Goal: Information Seeking & Learning: Learn about a topic

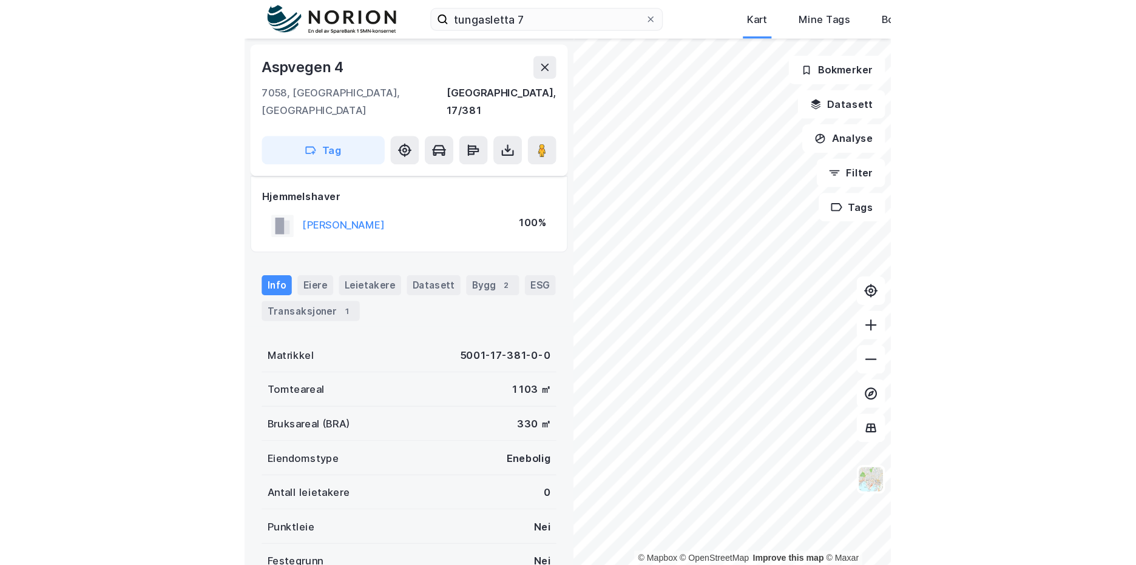
scroll to position [10, 0]
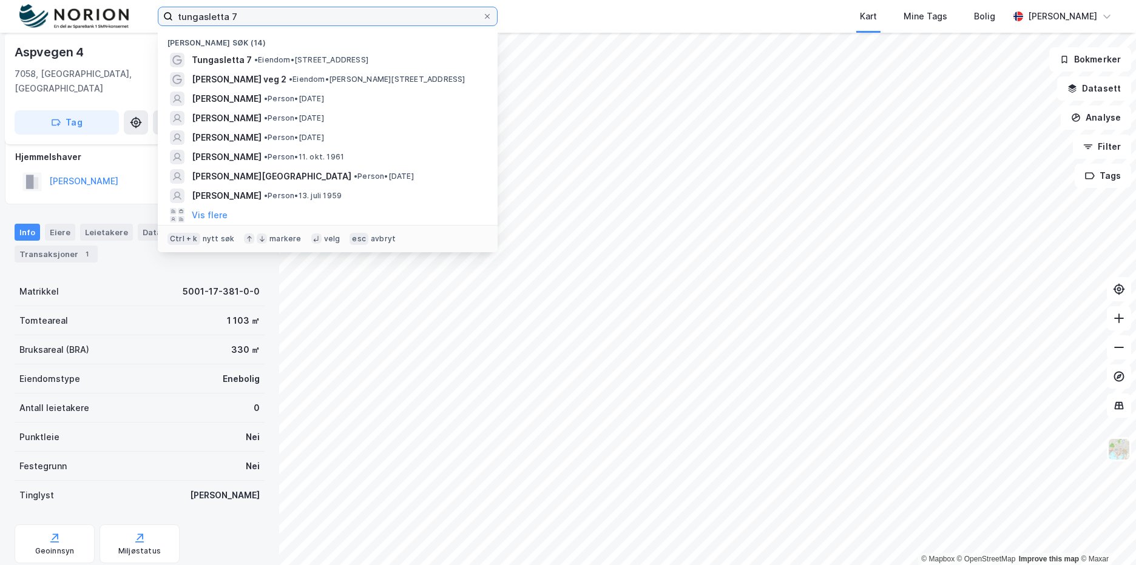
drag, startPoint x: 235, startPoint y: 15, endPoint x: 114, endPoint y: 17, distance: 121.4
click at [114, 17] on div "tungasletta 7 Nylige søk (14) Tungasletta 7 • Eiendom • Tungasletta 7, 7047 Tro…" at bounding box center [568, 16] width 1136 height 33
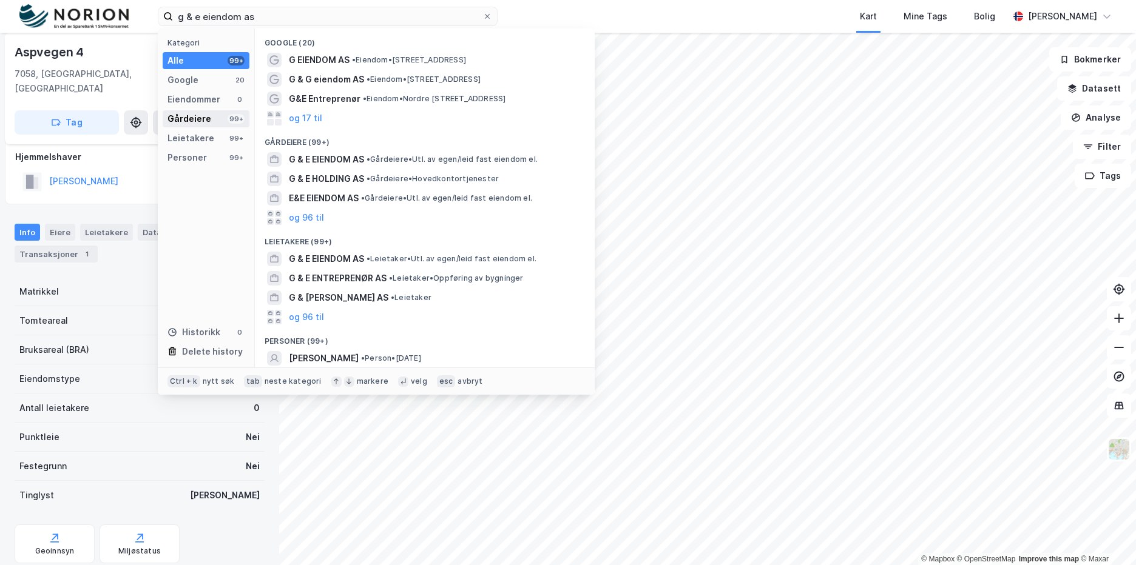
click at [198, 121] on div "Gårdeiere" at bounding box center [189, 119] width 44 height 15
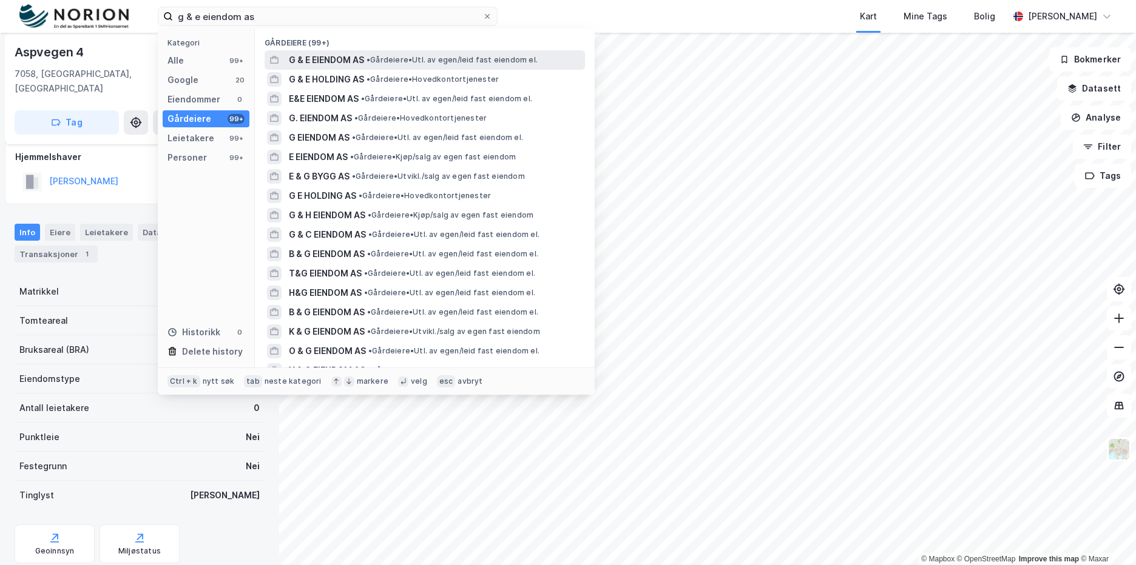
click at [326, 58] on span "G & E EIENDOM AS" at bounding box center [326, 60] width 75 height 15
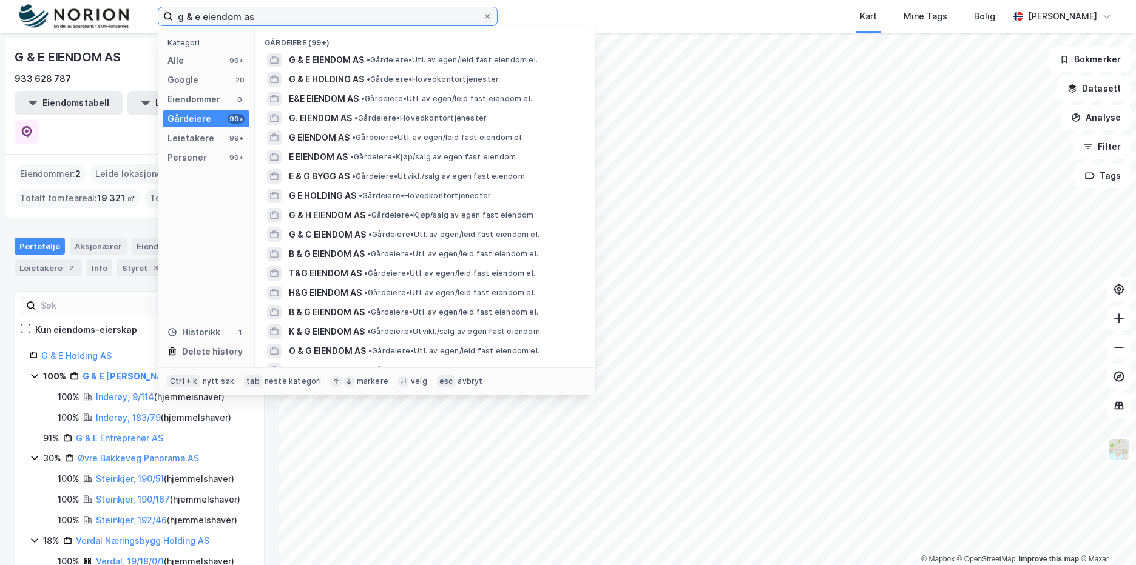
drag, startPoint x: 265, startPoint y: 15, endPoint x: 120, endPoint y: 17, distance: 145.0
click at [120, 17] on div "g & e eiendom as Kategori Alle 99+ Google 20 Eiendommer 0 Gårdeiere 99+ Leietak…" at bounding box center [568, 16] width 1136 height 33
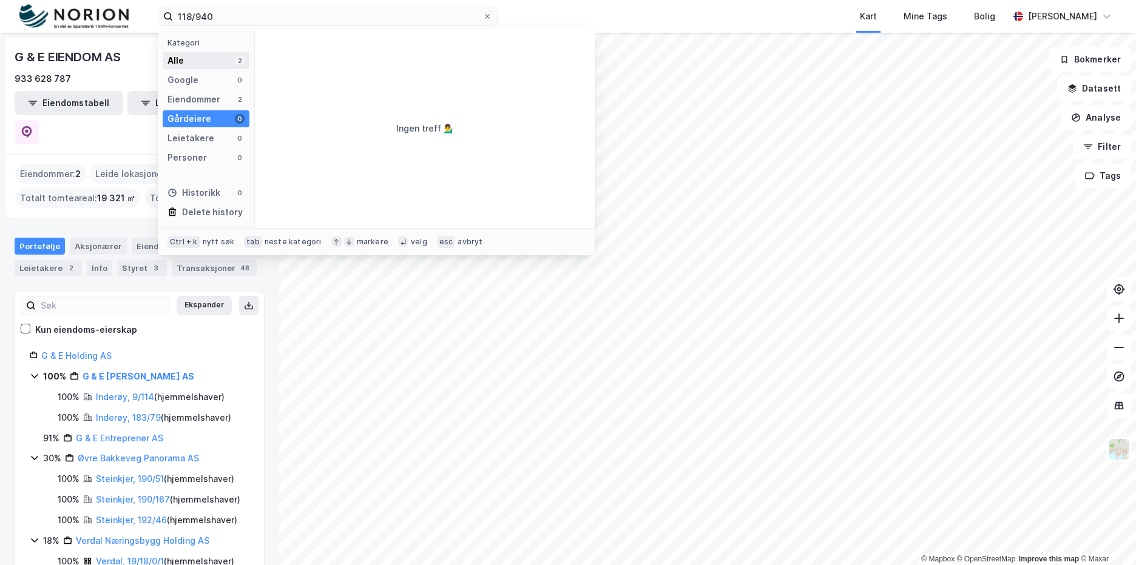
click at [173, 53] on div "Alle" at bounding box center [175, 60] width 16 height 15
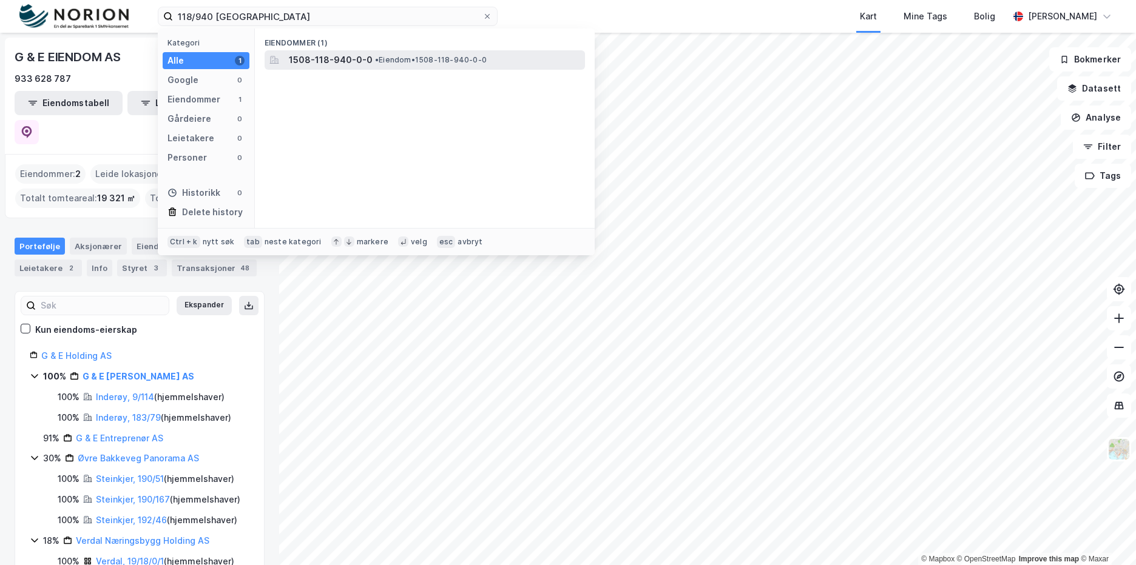
click at [344, 62] on span "1508-118-940-0-0" at bounding box center [331, 60] width 84 height 15
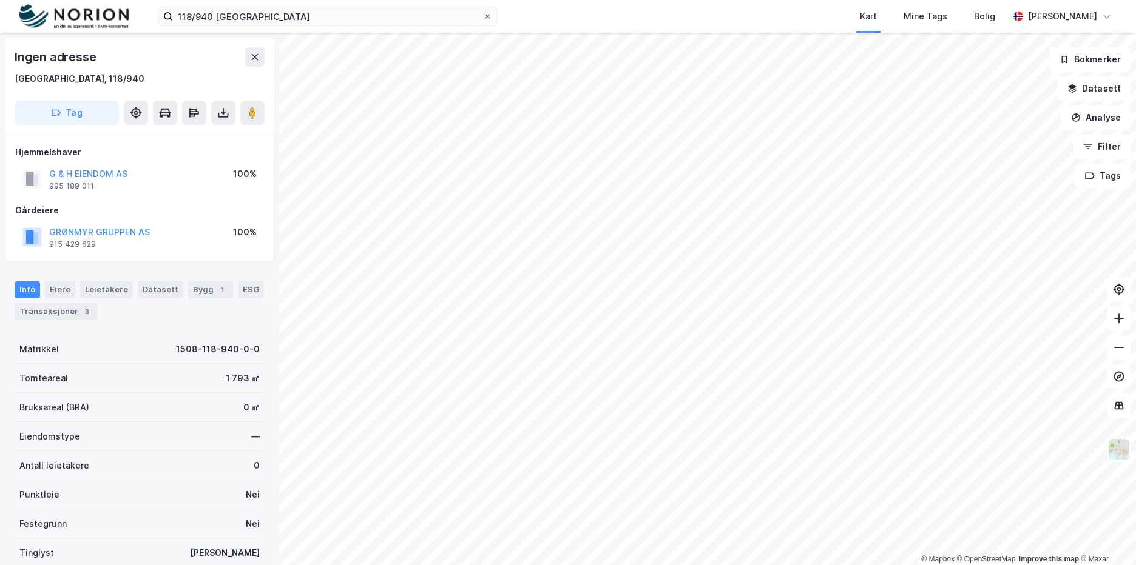
scroll to position [10, 0]
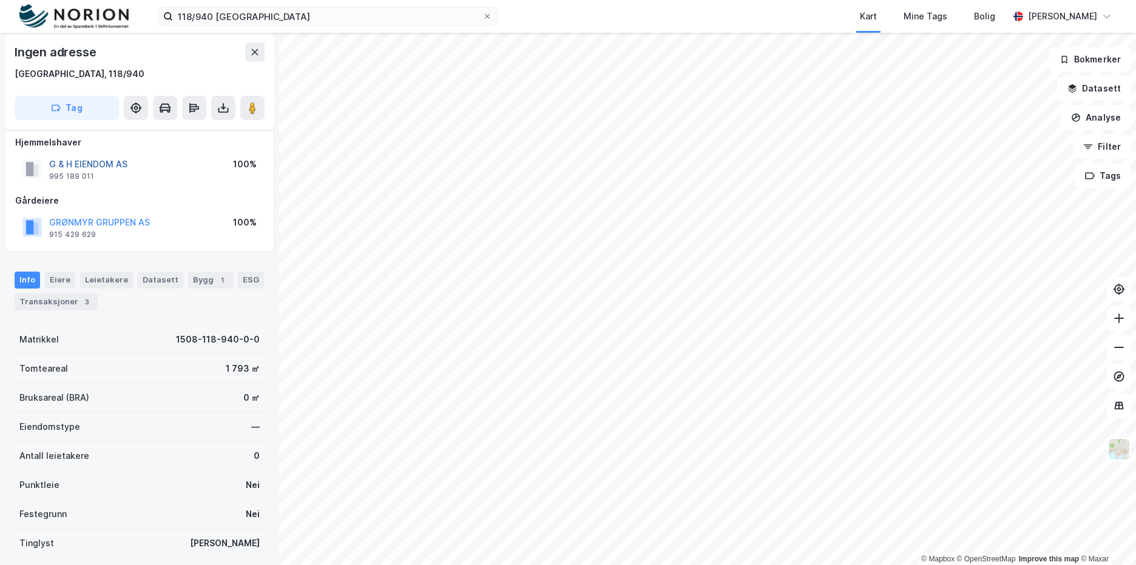
click at [0, 0] on button "G & H EIENDOM AS" at bounding box center [0, 0] width 0 height 0
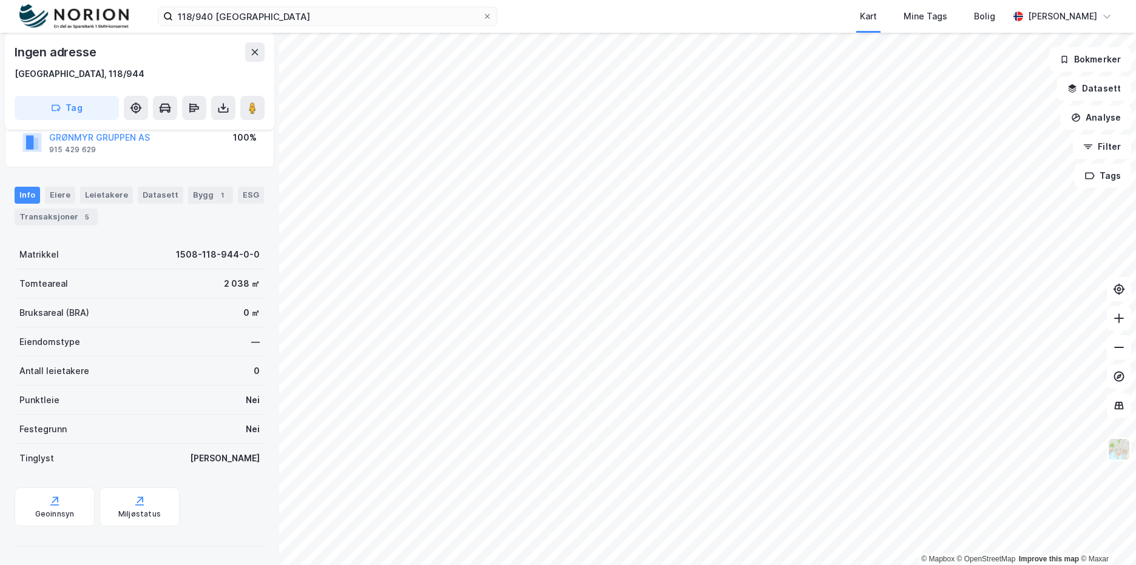
scroll to position [134, 0]
click at [34, 507] on div "Geoinnsyn" at bounding box center [55, 506] width 80 height 39
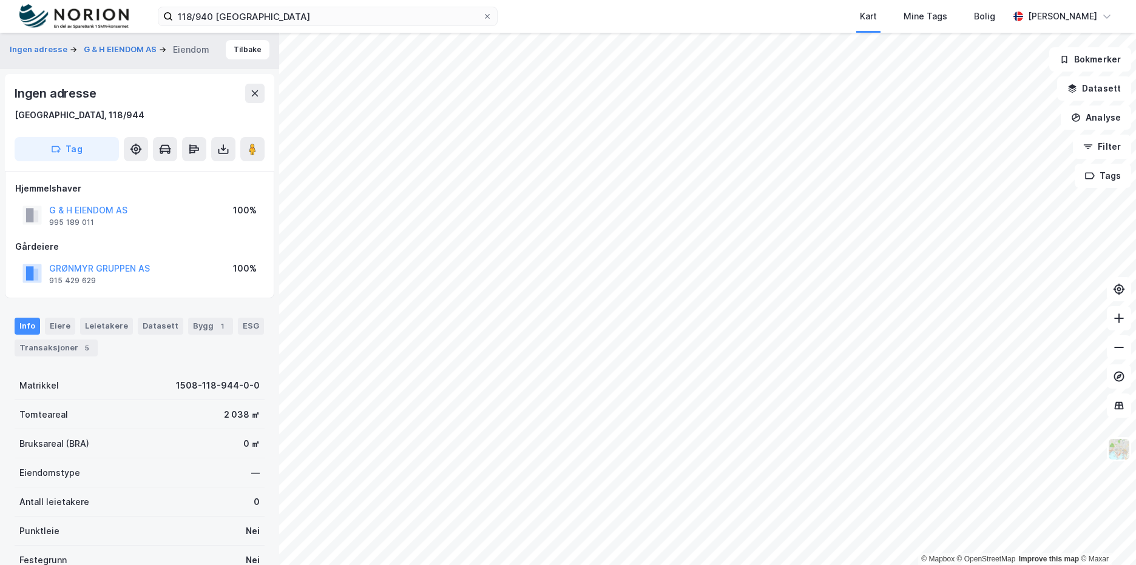
scroll to position [0, 0]
click at [0, 0] on button "G & H EIENDOM AS" at bounding box center [0, 0] width 0 height 0
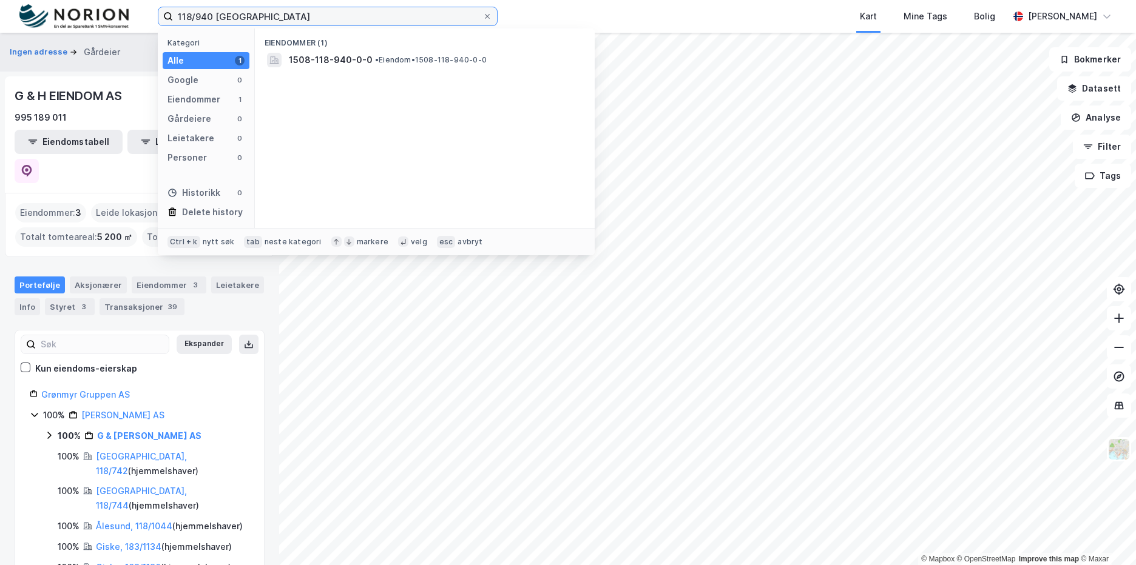
drag, startPoint x: 263, startPoint y: 15, endPoint x: 167, endPoint y: 17, distance: 95.3
click at [167, 17] on label "118/940 ålesund" at bounding box center [328, 16] width 340 height 19
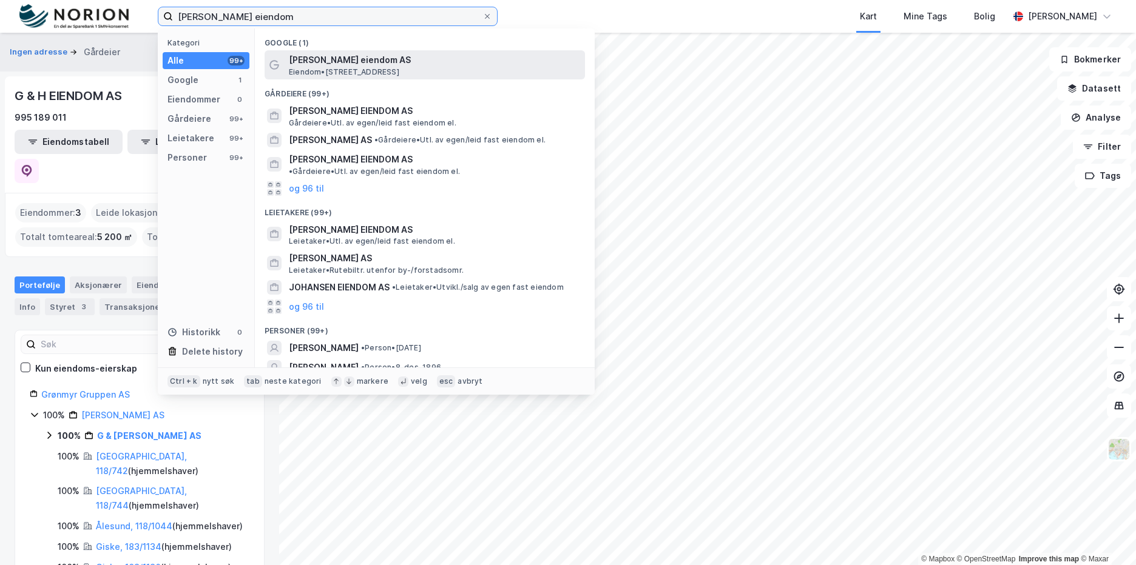
type input "kolbjørn johnsen eiendom"
click at [375, 59] on span "[PERSON_NAME] eiendom AS" at bounding box center [434, 60] width 291 height 15
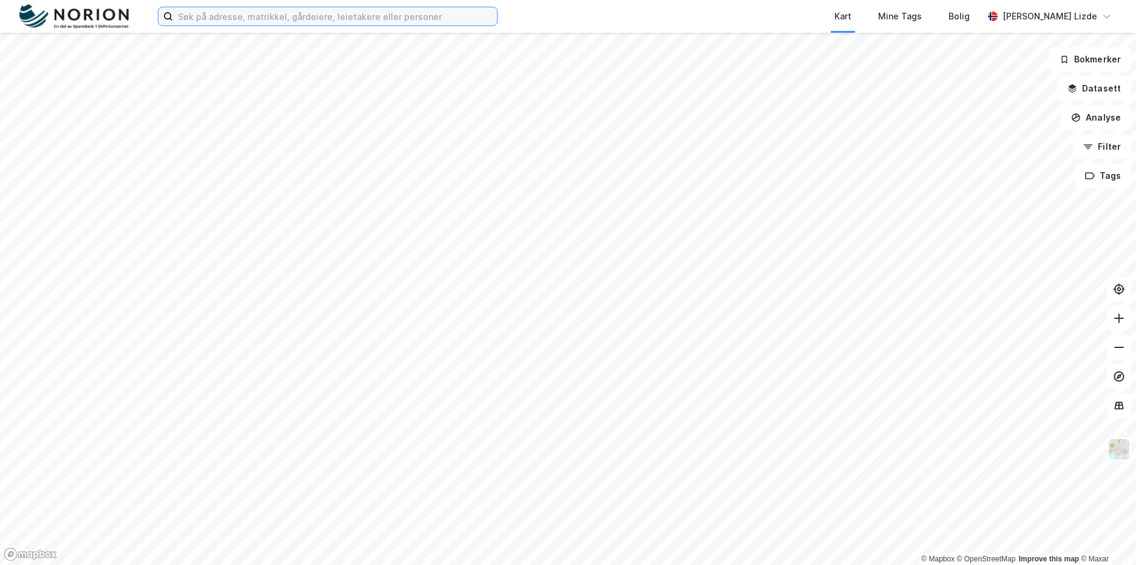
click at [262, 20] on input at bounding box center [335, 16] width 324 height 18
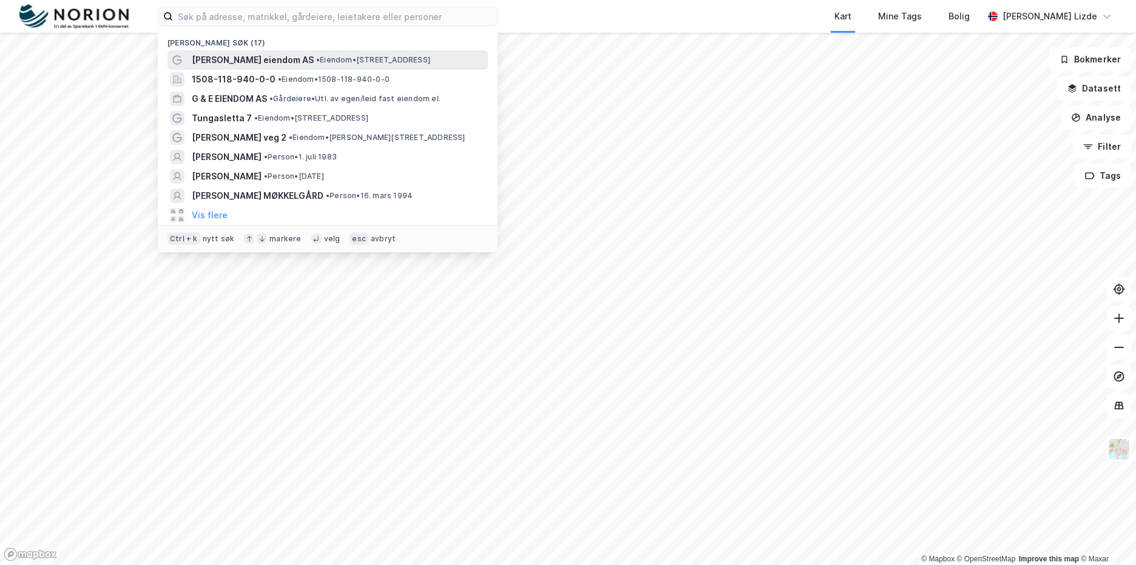
click at [256, 54] on span "[PERSON_NAME] eiendom AS" at bounding box center [253, 60] width 122 height 15
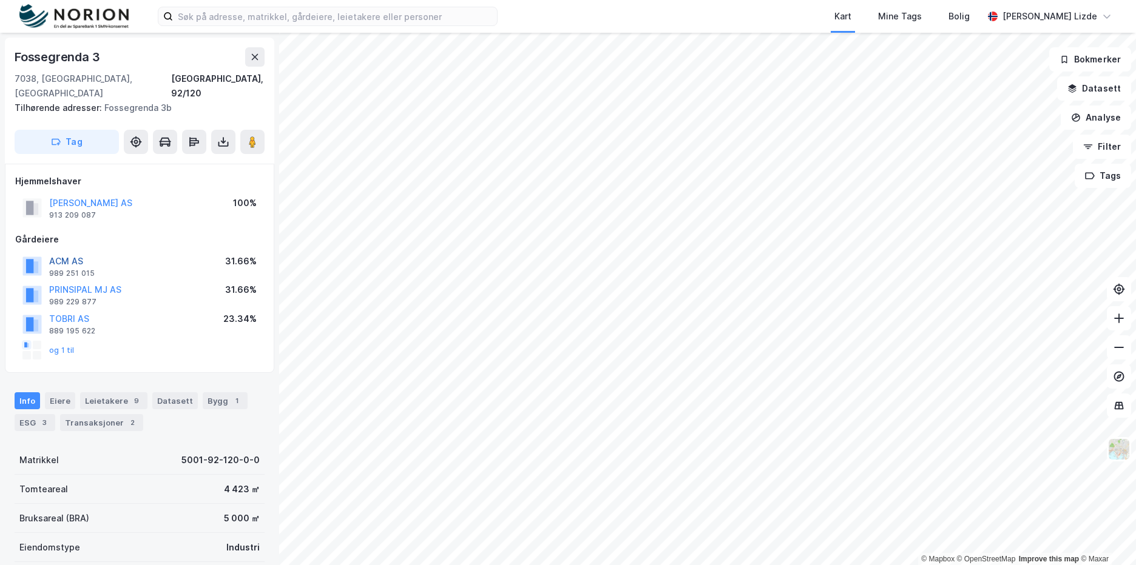
click at [0, 0] on button "ACM AS" at bounding box center [0, 0] width 0 height 0
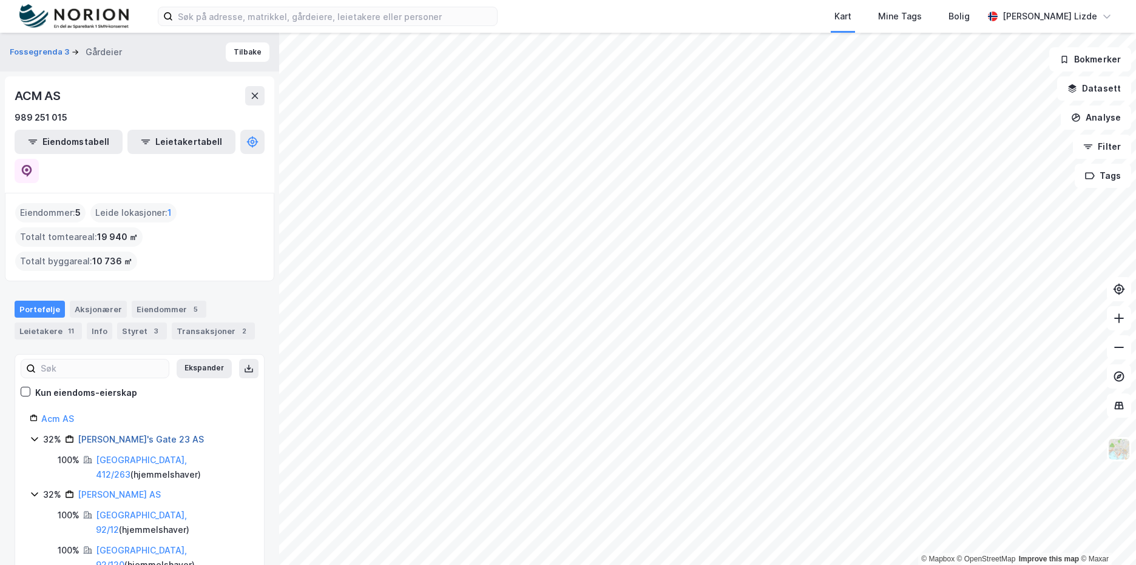
click at [96, 434] on link "[PERSON_NAME]'s Gate 23 AS" at bounding box center [141, 439] width 126 height 10
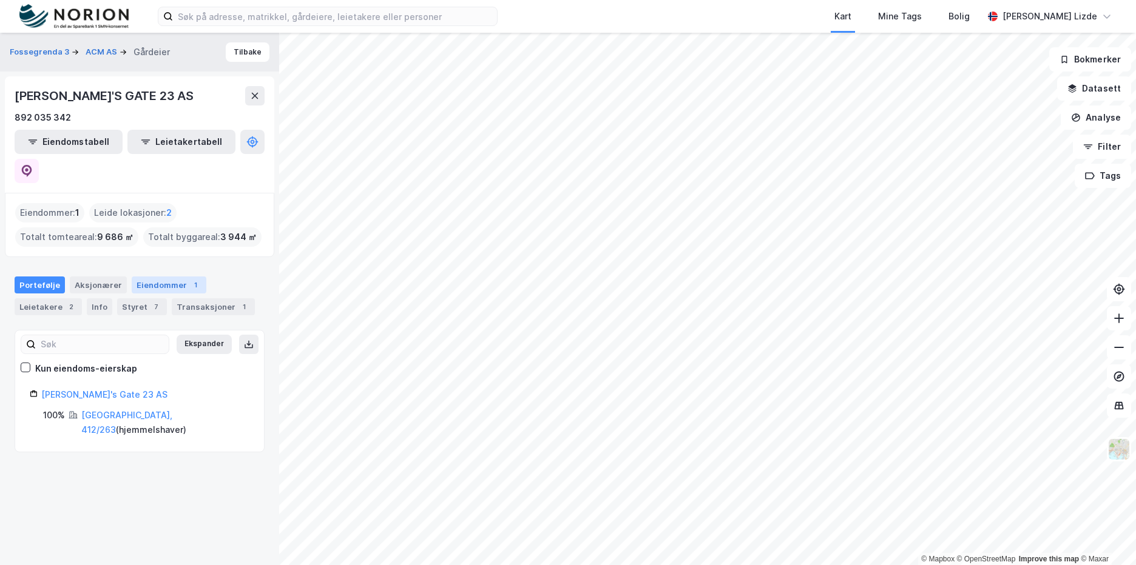
click at [152, 277] on div "Eiendommer 1" at bounding box center [169, 285] width 75 height 17
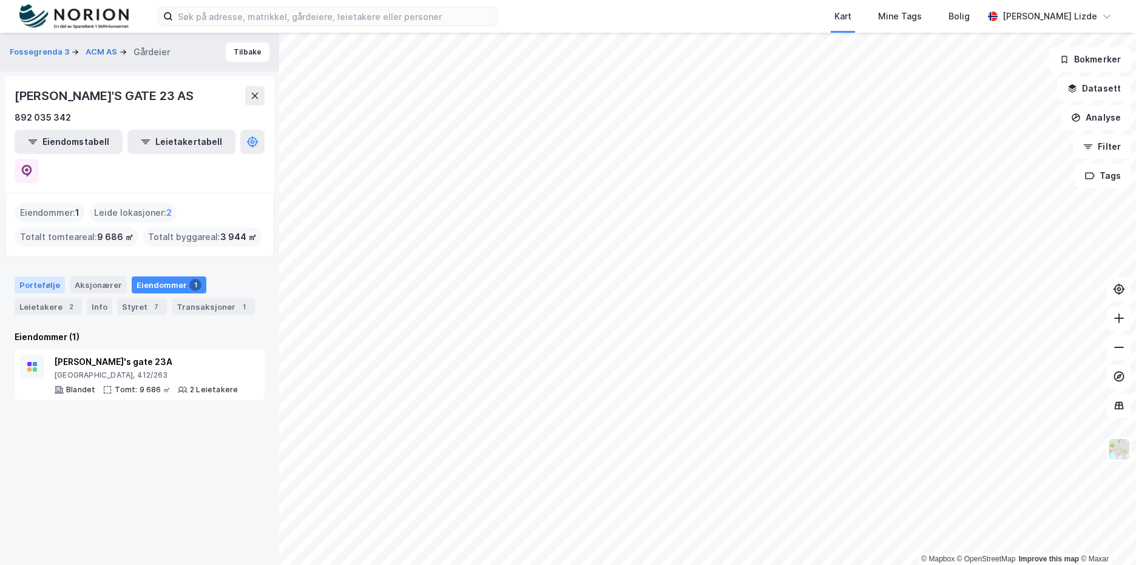
click at [47, 277] on div "Portefølje" at bounding box center [40, 285] width 50 height 17
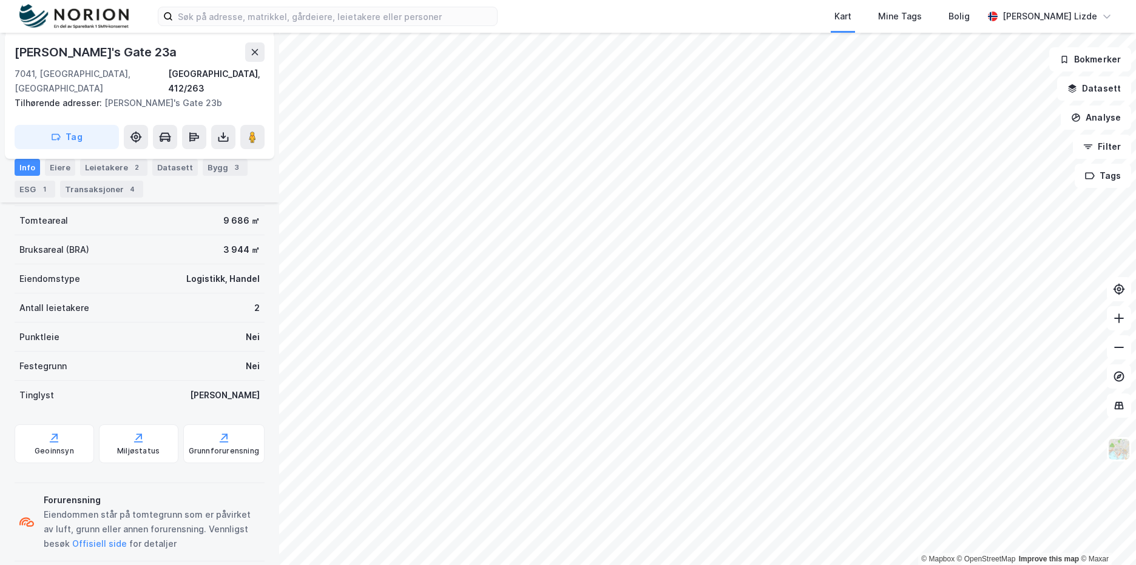
scroll to position [309, 0]
click at [50, 445] on div "Geoinnsyn" at bounding box center [54, 450] width 39 height 10
click at [1116, 92] on button "Datasett" at bounding box center [1094, 88] width 74 height 24
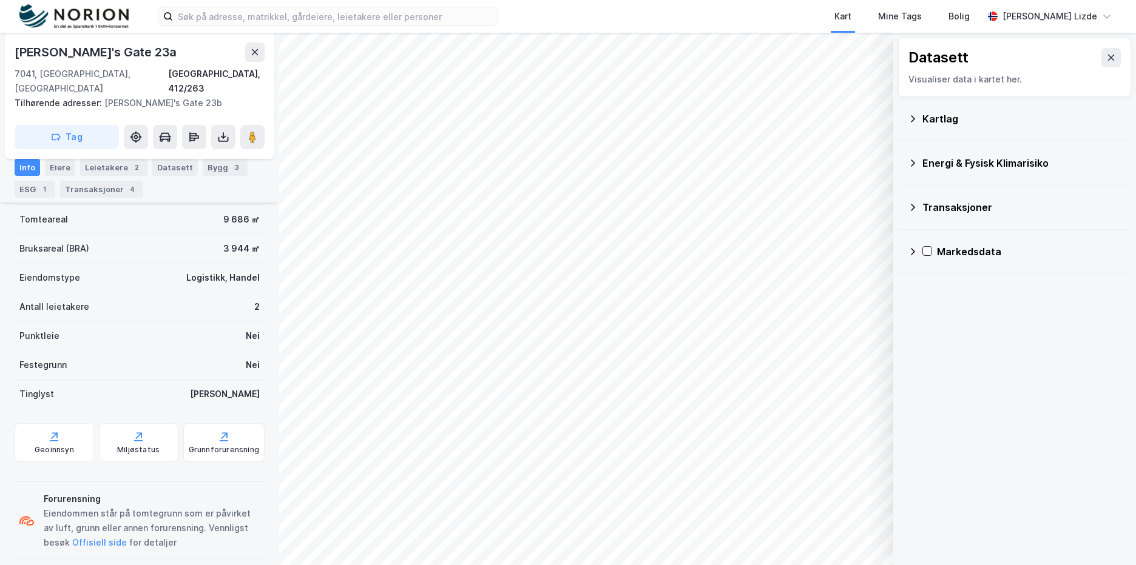
click at [933, 126] on div "Kartlag" at bounding box center [1015, 118] width 214 height 29
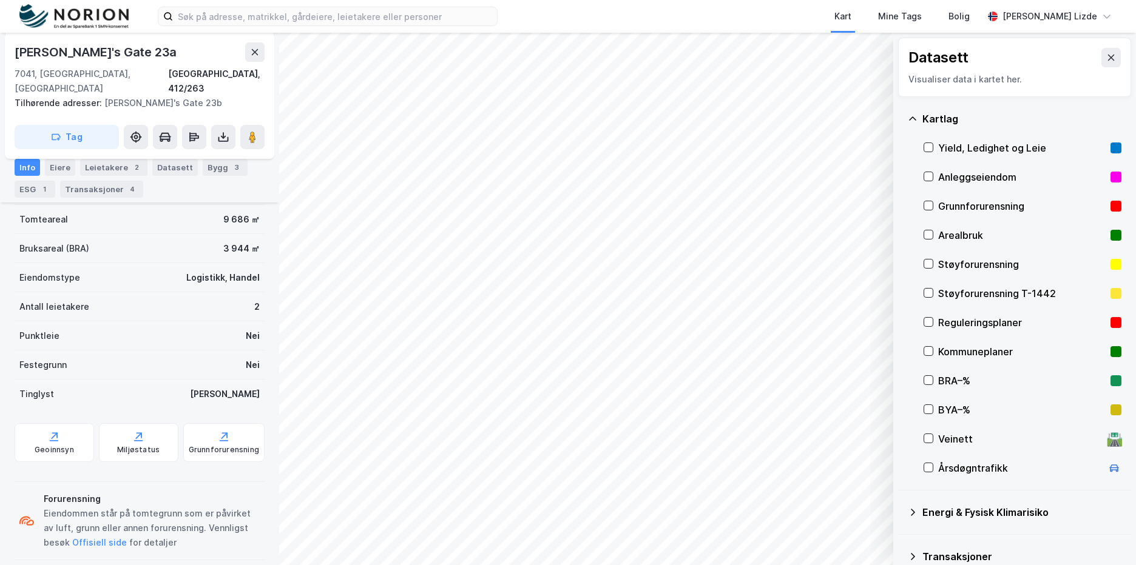
click at [934, 413] on div "BYA–%" at bounding box center [1022, 410] width 198 height 29
click at [962, 408] on div "BYA–%" at bounding box center [1021, 410] width 167 height 15
click at [962, 379] on div "BRA–%" at bounding box center [1021, 381] width 167 height 15
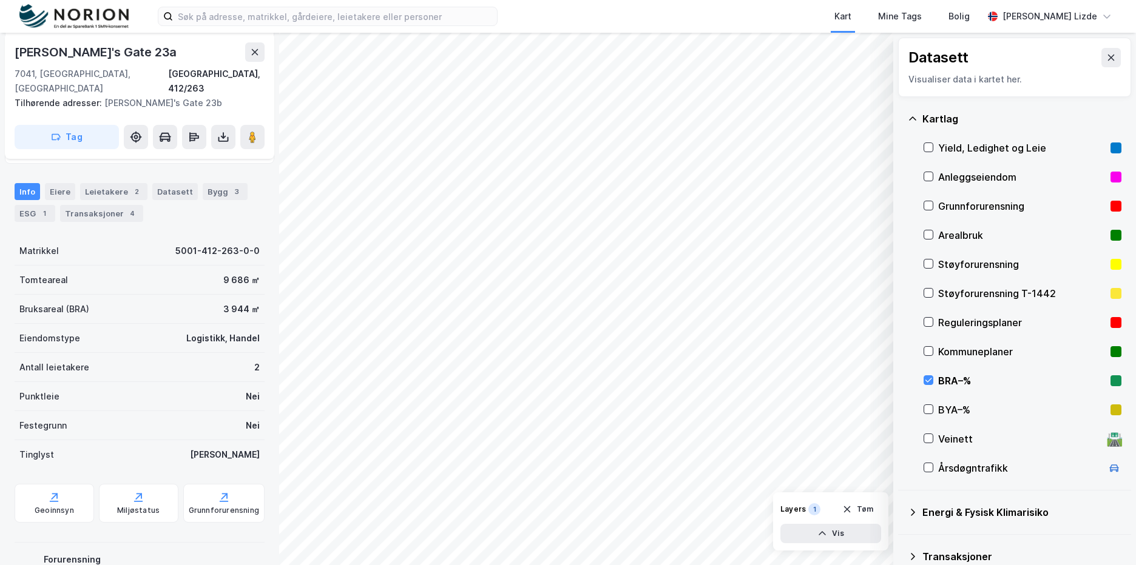
scroll to position [187, 0]
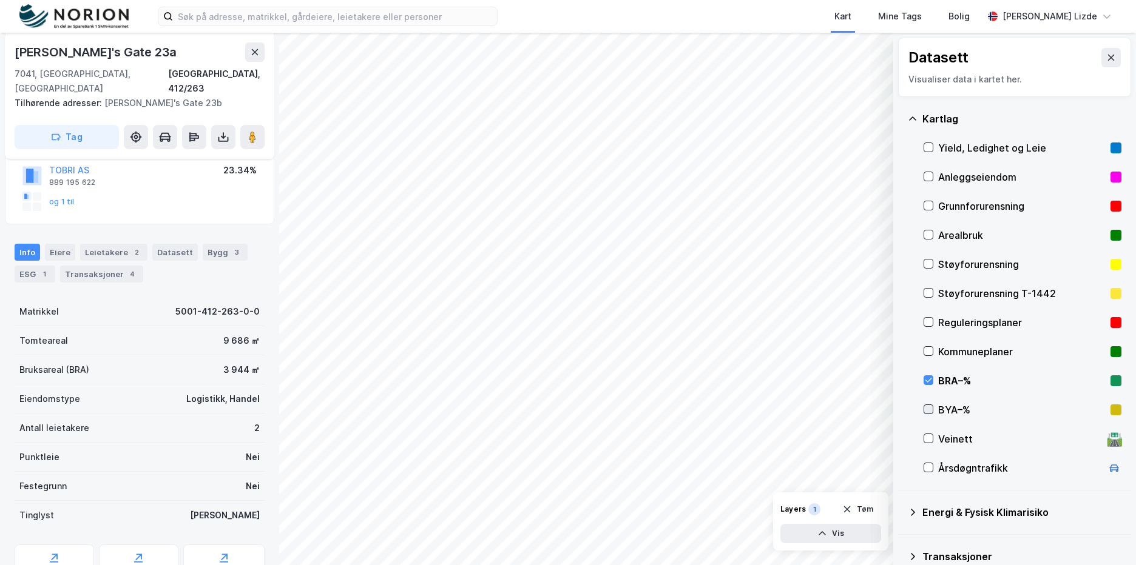
click at [926, 408] on icon at bounding box center [928, 409] width 8 height 8
click at [960, 407] on div "BYA–%" at bounding box center [1021, 410] width 167 height 15
click at [930, 382] on icon at bounding box center [928, 380] width 8 height 8
click at [934, 413] on div "BYA–%" at bounding box center [1022, 410] width 198 height 29
click at [931, 380] on icon at bounding box center [928, 380] width 8 height 8
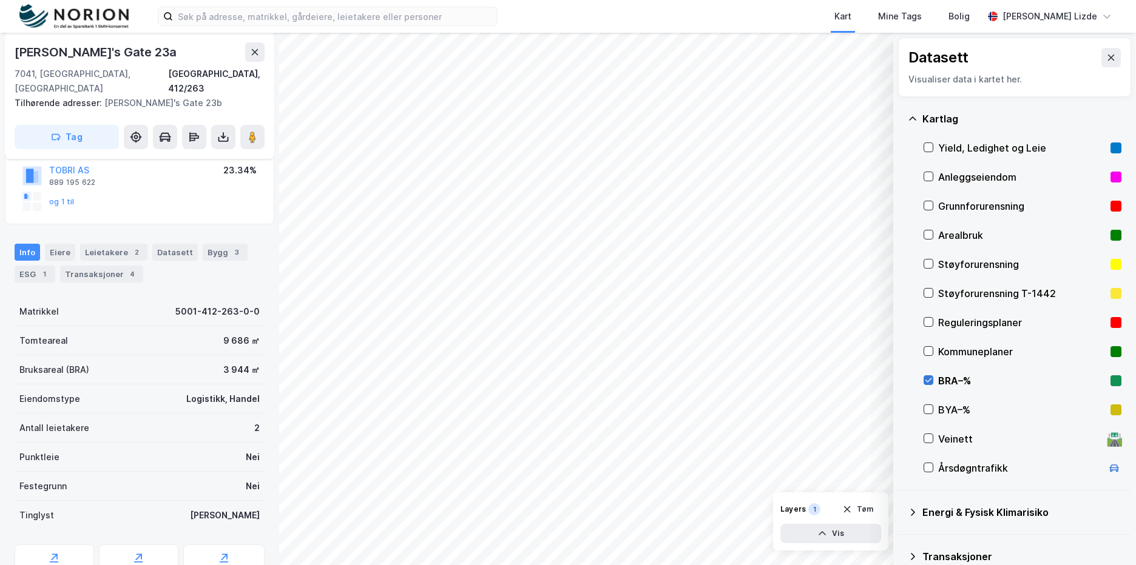
click at [930, 383] on icon at bounding box center [928, 380] width 8 height 8
click at [928, 408] on icon at bounding box center [928, 409] width 8 height 8
click at [926, 402] on div "© Mapbox © OpenStreetMap Improve this map © Maxar Datasett Visualiser data i ka…" at bounding box center [568, 299] width 1136 height 533
click at [855, 499] on div "© Mapbox © OpenStreetMap Improve this map © Maxar Datasett Visualiser data i ka…" at bounding box center [568, 299] width 1136 height 533
click at [232, 188] on div "© Mapbox © OpenStreetMap Improve this map © Maxar Datasett Visualiser data i ka…" at bounding box center [568, 299] width 1136 height 533
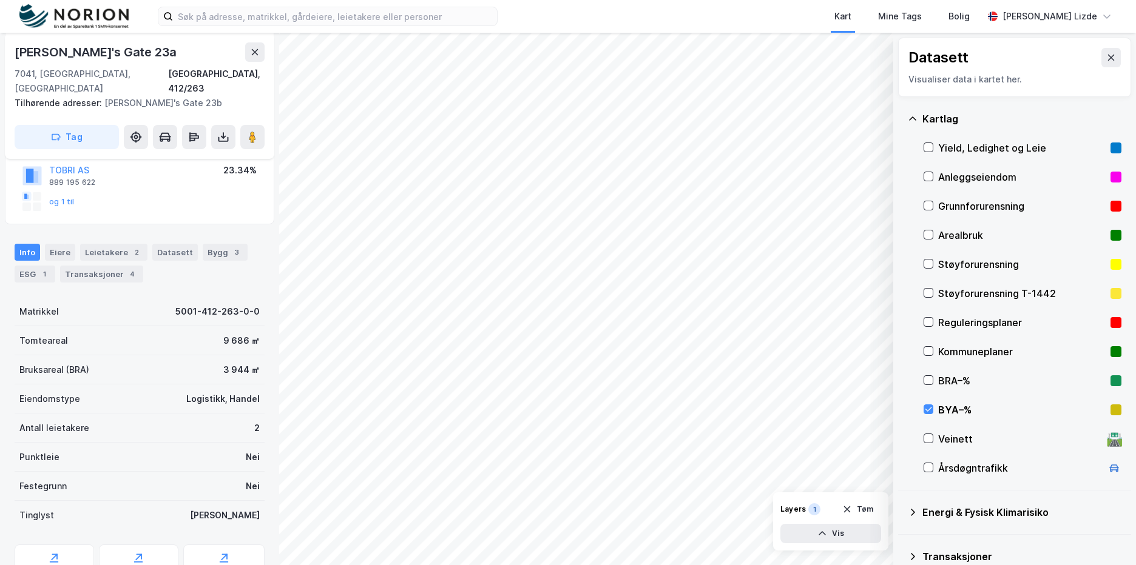
click at [943, 248] on div "© Mapbox © OpenStreetMap Improve this map © Maxar Datasett Visualiser data i ka…" at bounding box center [568, 299] width 1136 height 533
click at [926, 408] on icon at bounding box center [928, 409] width 8 height 8
click at [930, 379] on icon at bounding box center [928, 380] width 8 height 8
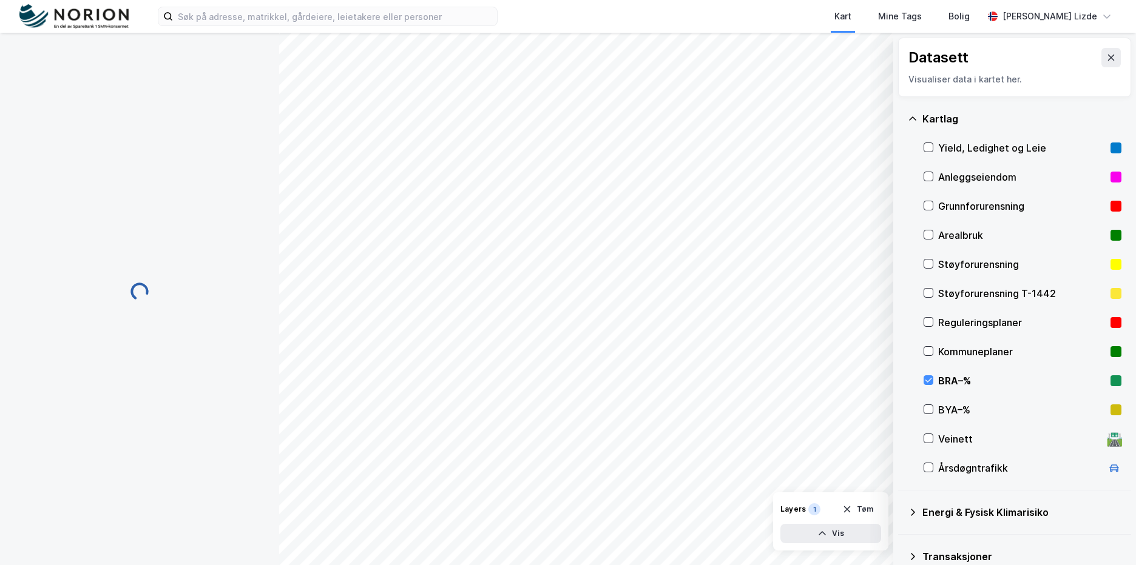
scroll to position [0, 0]
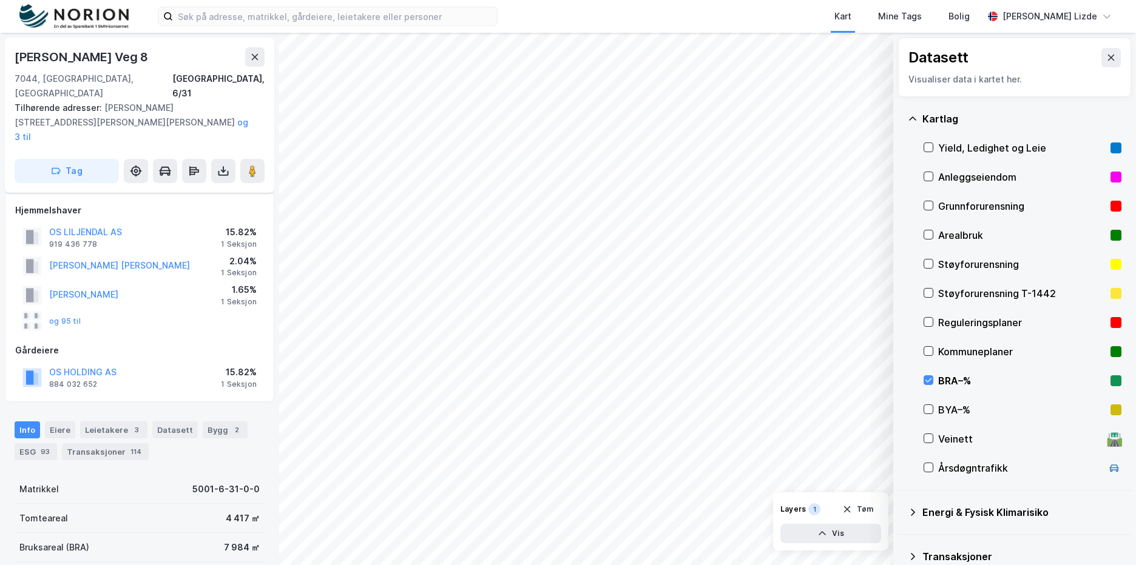
scroll to position [187, 0]
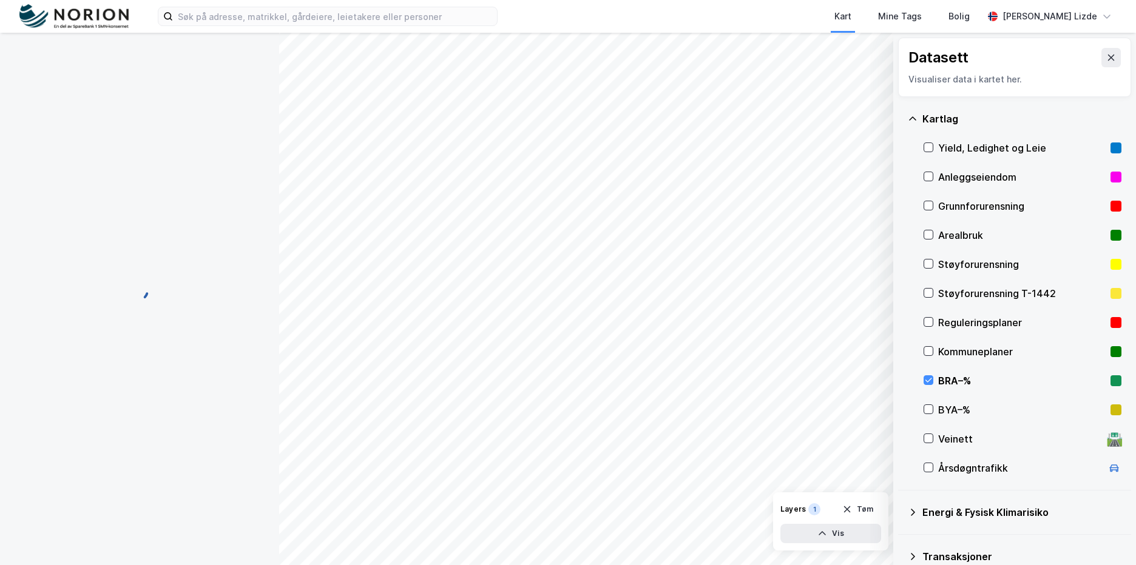
scroll to position [187, 0]
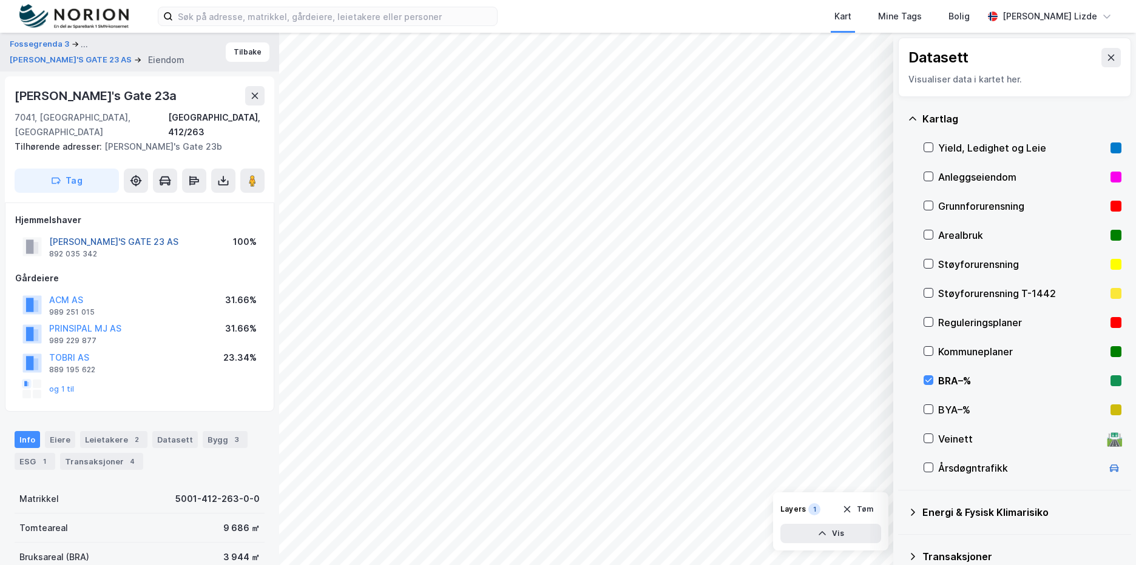
click at [0, 0] on button "[PERSON_NAME]'S GATE 23 AS" at bounding box center [0, 0] width 0 height 0
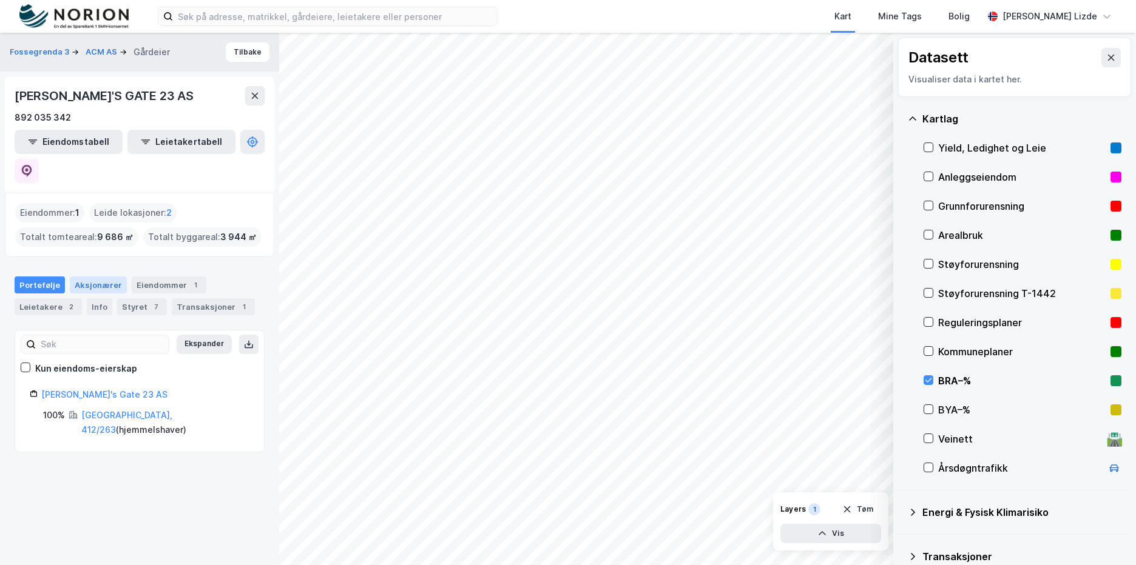
click at [75, 277] on div "Aksjonærer" at bounding box center [98, 285] width 57 height 17
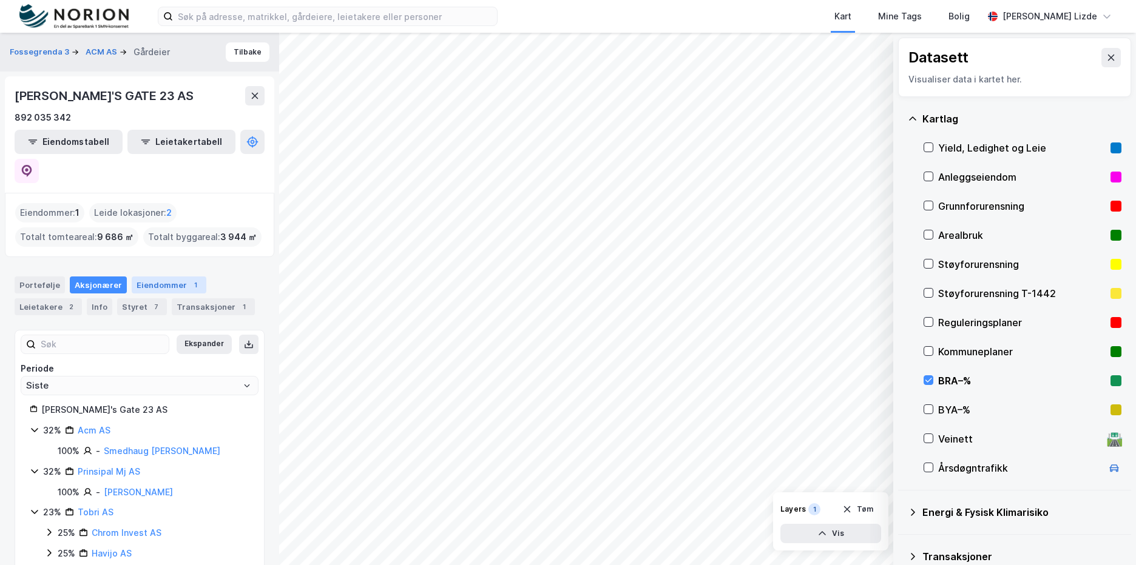
click at [172, 277] on div "Eiendommer 1" at bounding box center [169, 285] width 75 height 17
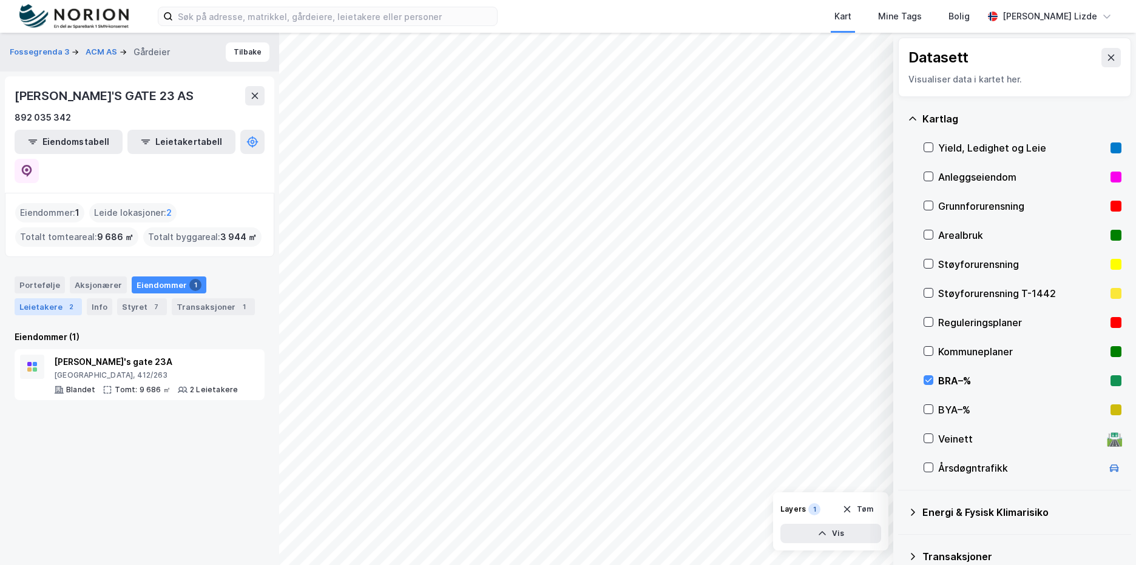
click at [35, 299] on div "Leietakere 2" at bounding box center [48, 307] width 67 height 17
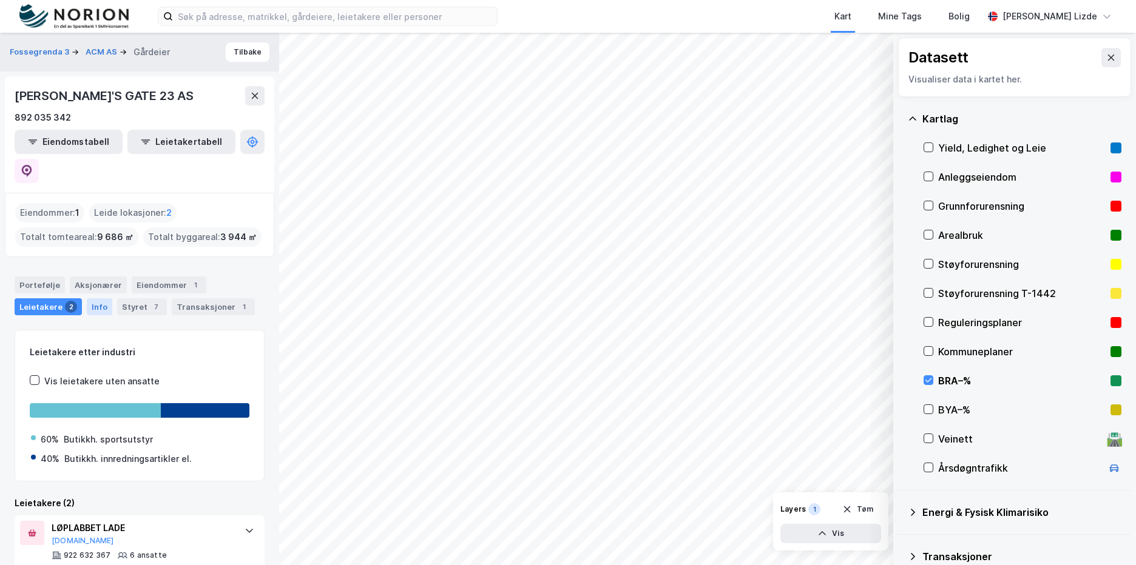
click at [102, 299] on div "Info" at bounding box center [99, 307] width 25 height 17
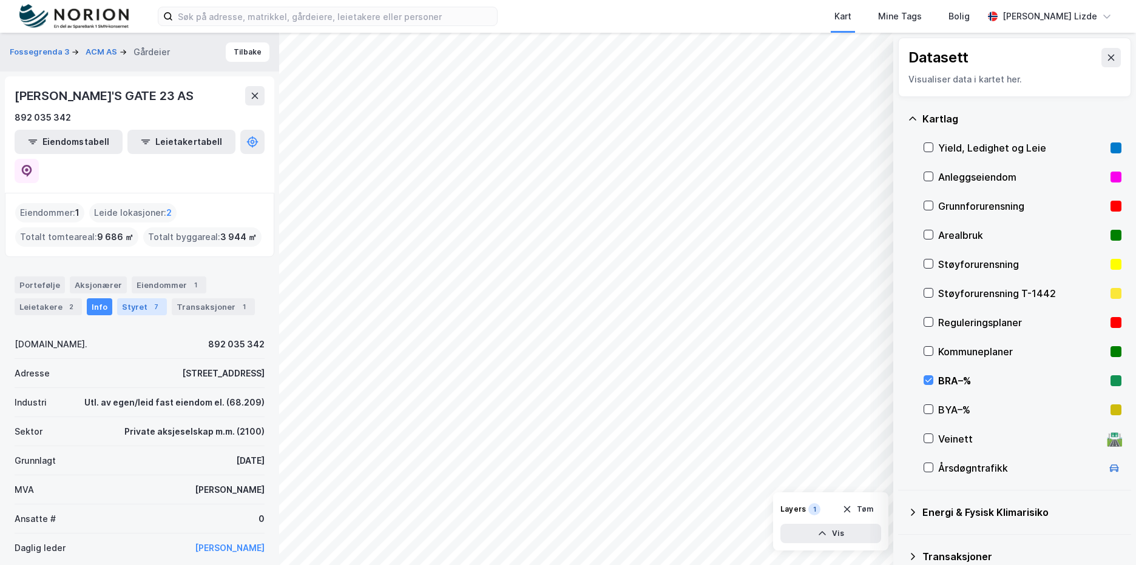
click at [133, 299] on div "Styret 7" at bounding box center [142, 307] width 50 height 17
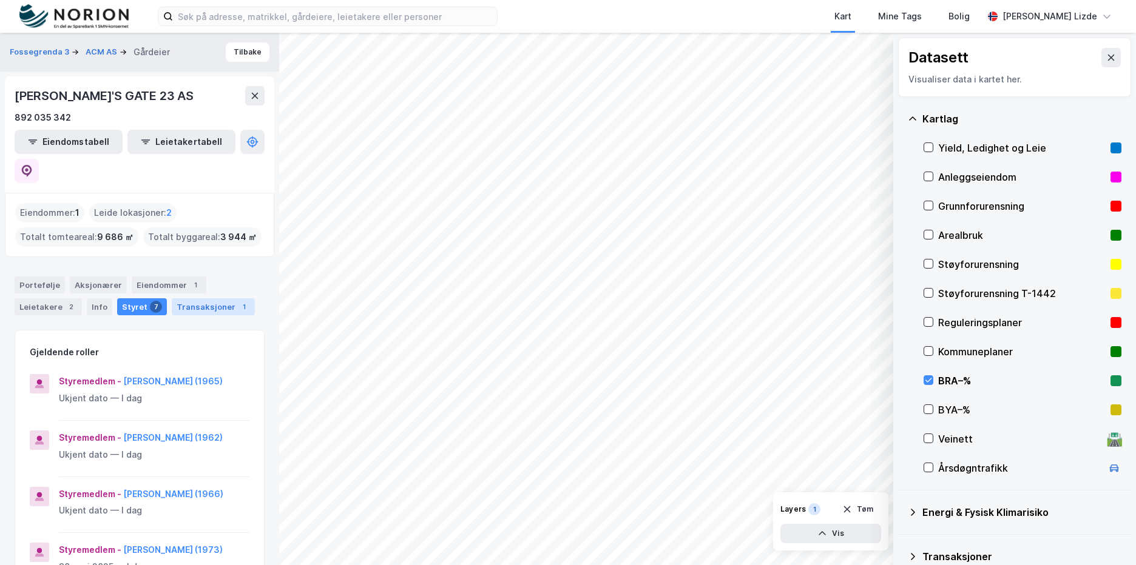
click at [209, 299] on div "Transaksjoner 1" at bounding box center [213, 307] width 83 height 17
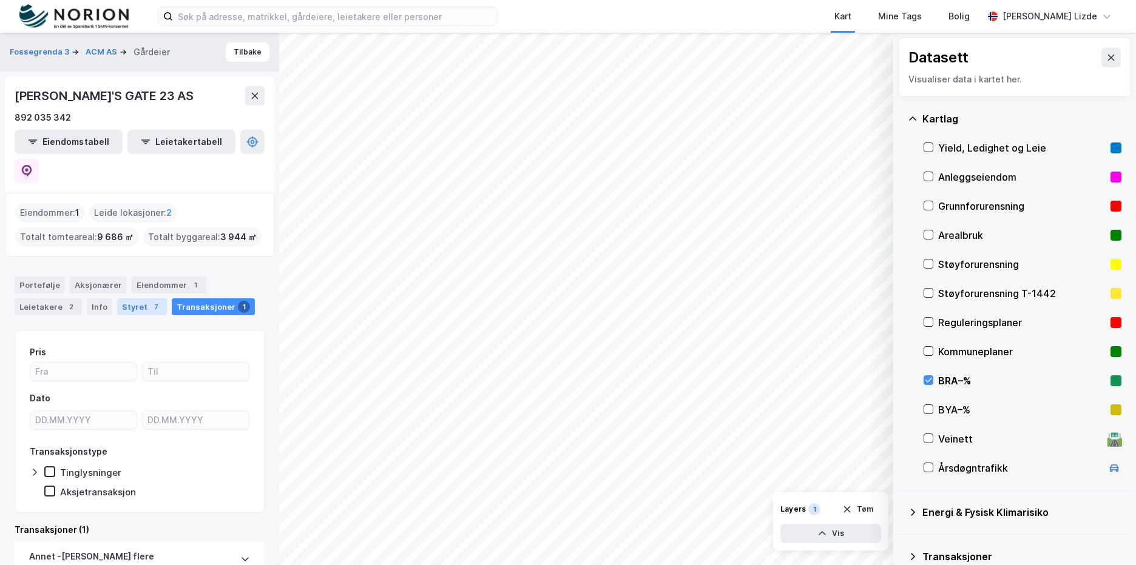
click at [128, 299] on div "Styret 7" at bounding box center [142, 307] width 50 height 17
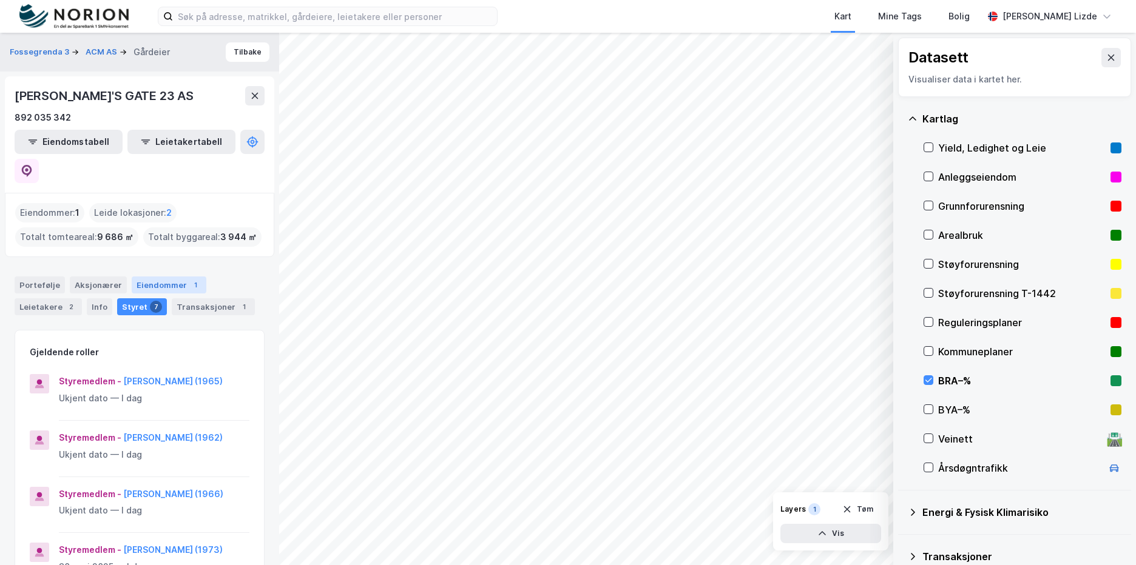
click at [164, 277] on div "Eiendommer 1" at bounding box center [169, 285] width 75 height 17
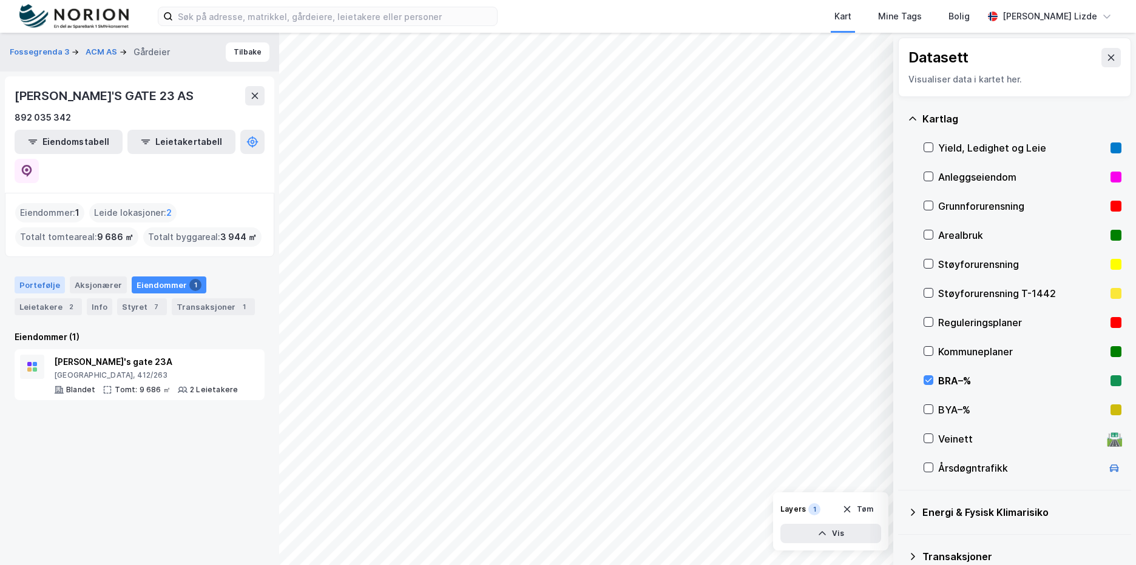
click at [34, 277] on div "Portefølje" at bounding box center [40, 285] width 50 height 17
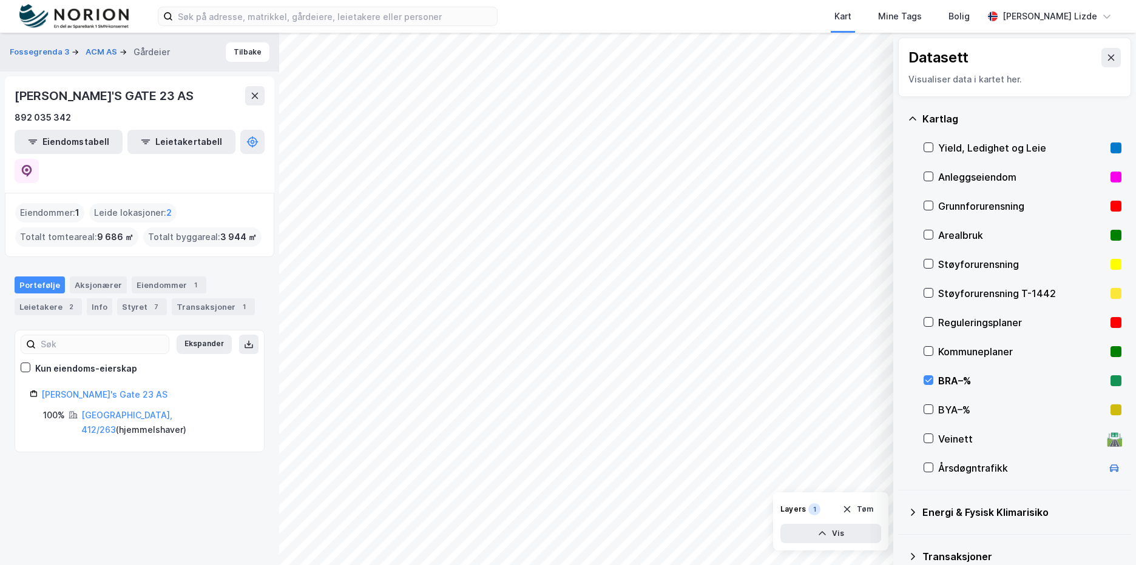
click at [174, 448] on div "Fossegrenda 3 ACM AS Gårdeier Tilbake [PERSON_NAME]'S GATE 23 AS 892 035 342 Ei…" at bounding box center [139, 299] width 279 height 533
click at [237, 142] on div "Eiendomstabell Leietakertabell" at bounding box center [140, 156] width 250 height 53
click at [33, 165] on icon at bounding box center [27, 171] width 12 height 12
click at [960, 379] on div "BRA–%" at bounding box center [1021, 381] width 167 height 15
click at [958, 411] on div "BYA–%" at bounding box center [1021, 410] width 167 height 15
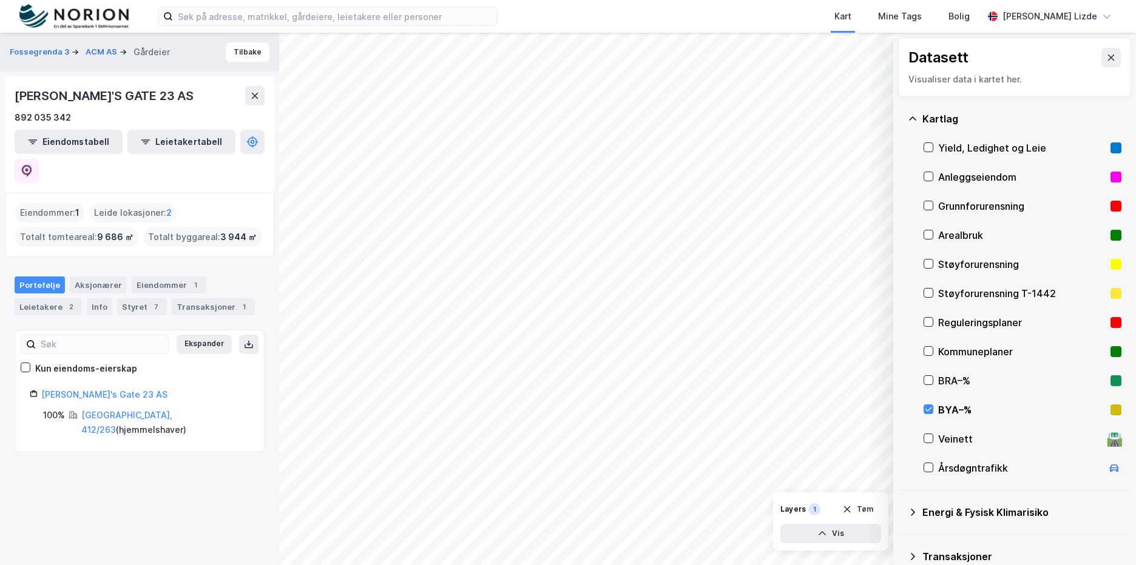
click at [928, 404] on div "BYA–%" at bounding box center [1022, 410] width 198 height 29
click at [930, 385] on icon at bounding box center [928, 380] width 8 height 8
click at [953, 381] on div "BRA–%" at bounding box center [1021, 381] width 167 height 15
click at [269, 146] on div "© Mapbox © OpenStreetMap Improve this map © Maxar Datasett Visualiser data i ka…" at bounding box center [568, 299] width 1136 height 533
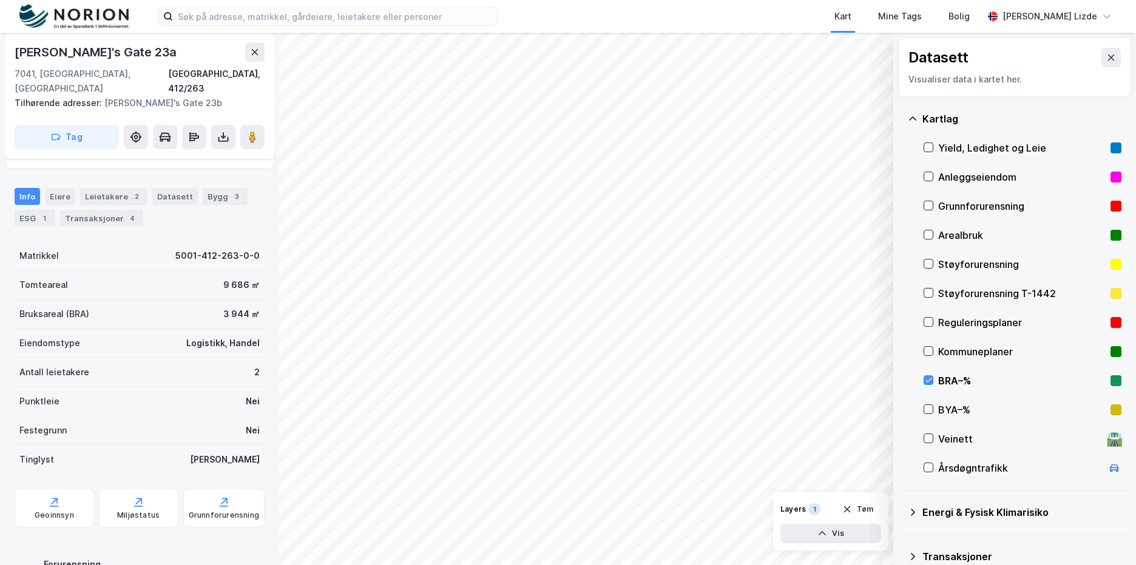
scroll to position [304, 0]
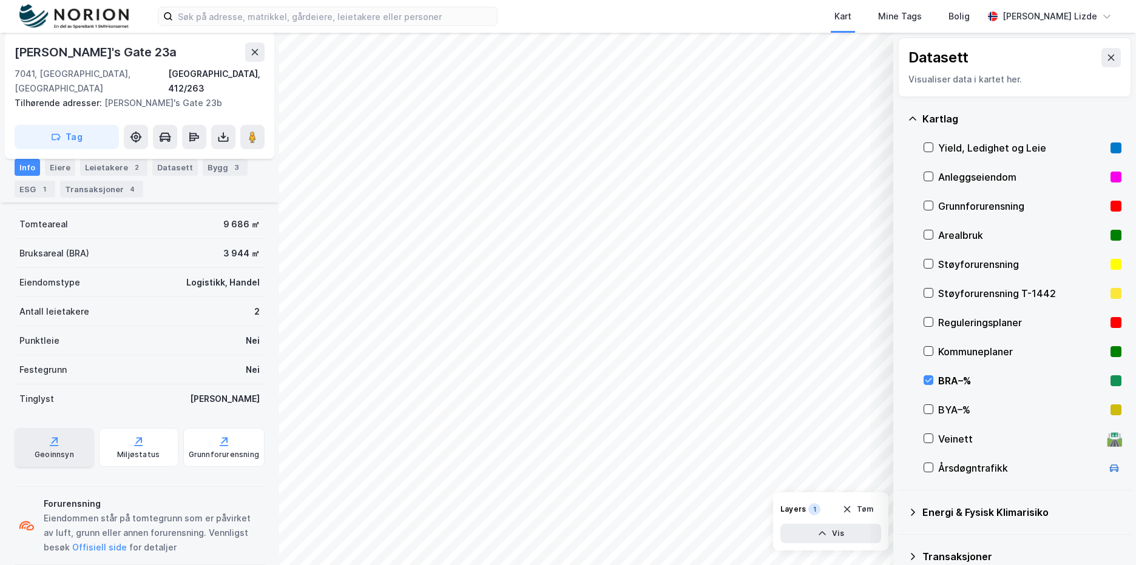
click at [68, 434] on div "Geoinnsyn" at bounding box center [54, 447] width 79 height 39
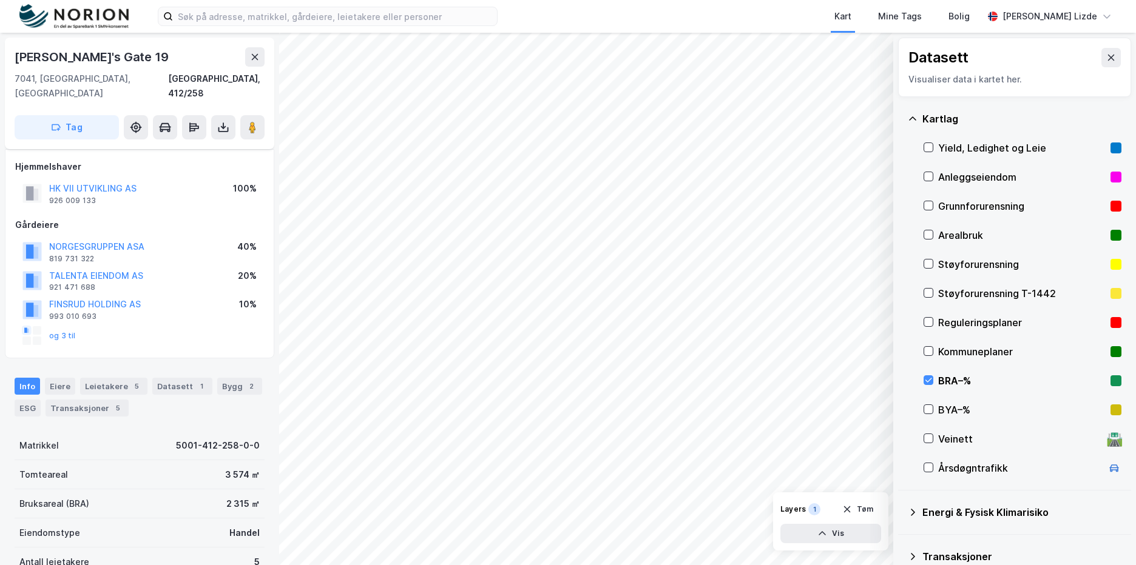
scroll to position [255, 0]
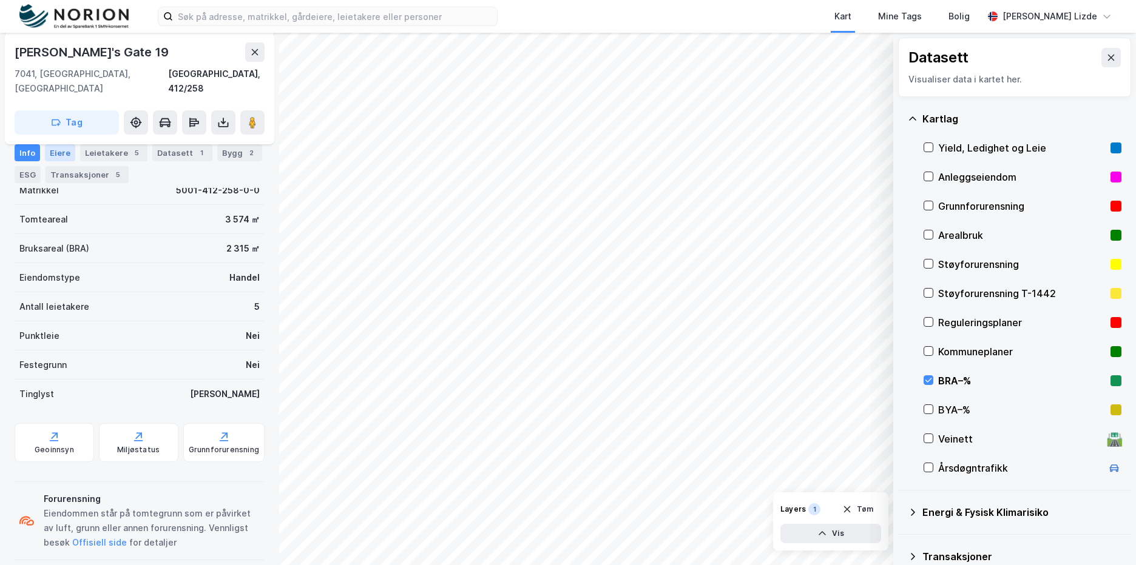
click at [58, 149] on div "Eiere" at bounding box center [60, 152] width 30 height 17
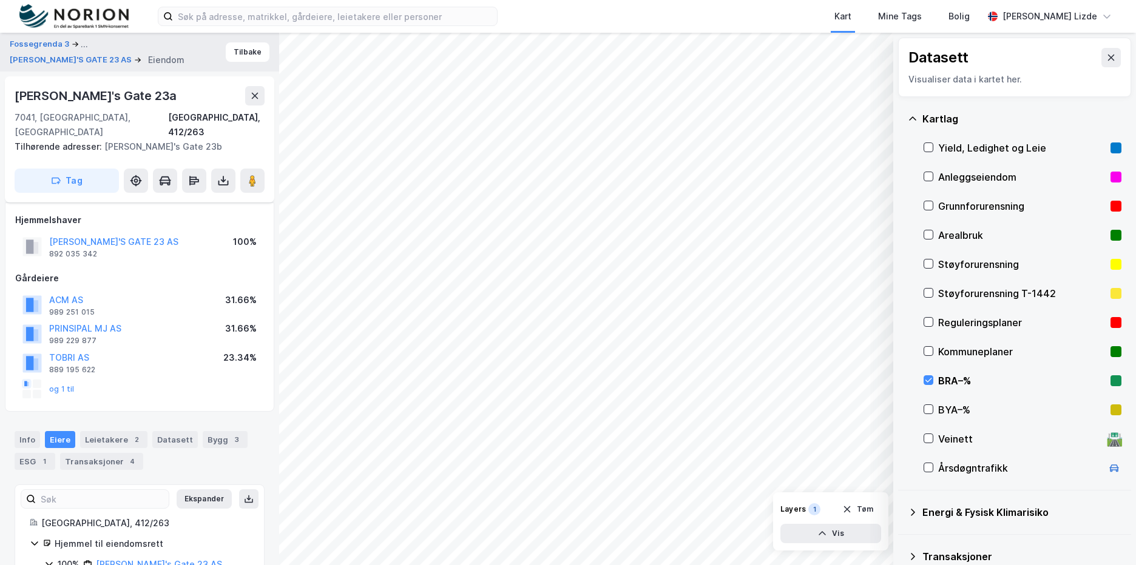
scroll to position [104, 0]
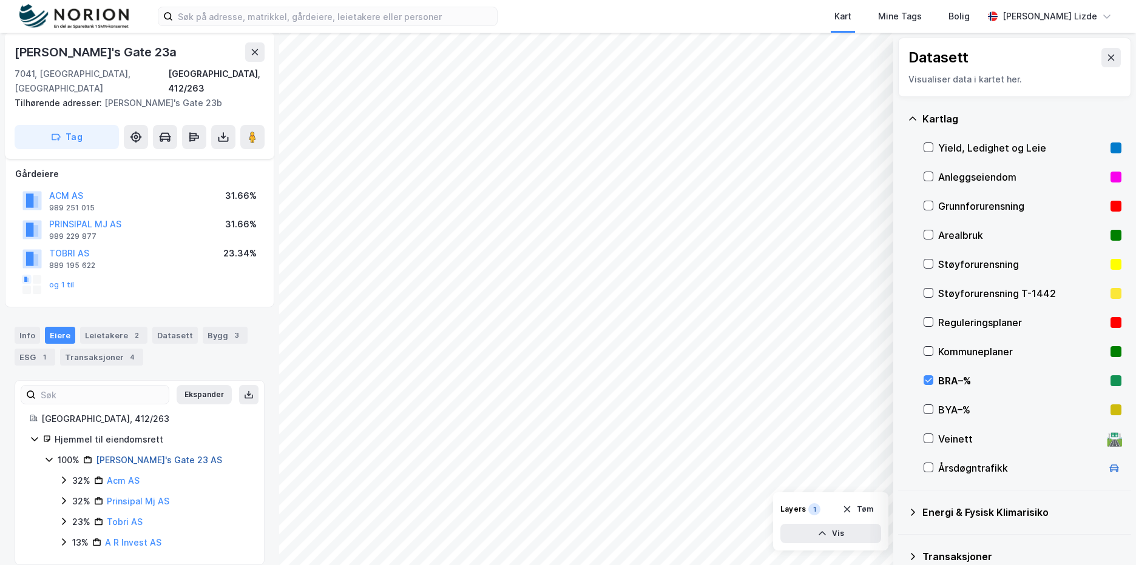
click at [120, 455] on link "[PERSON_NAME]'s Gate 23 AS" at bounding box center [159, 460] width 126 height 10
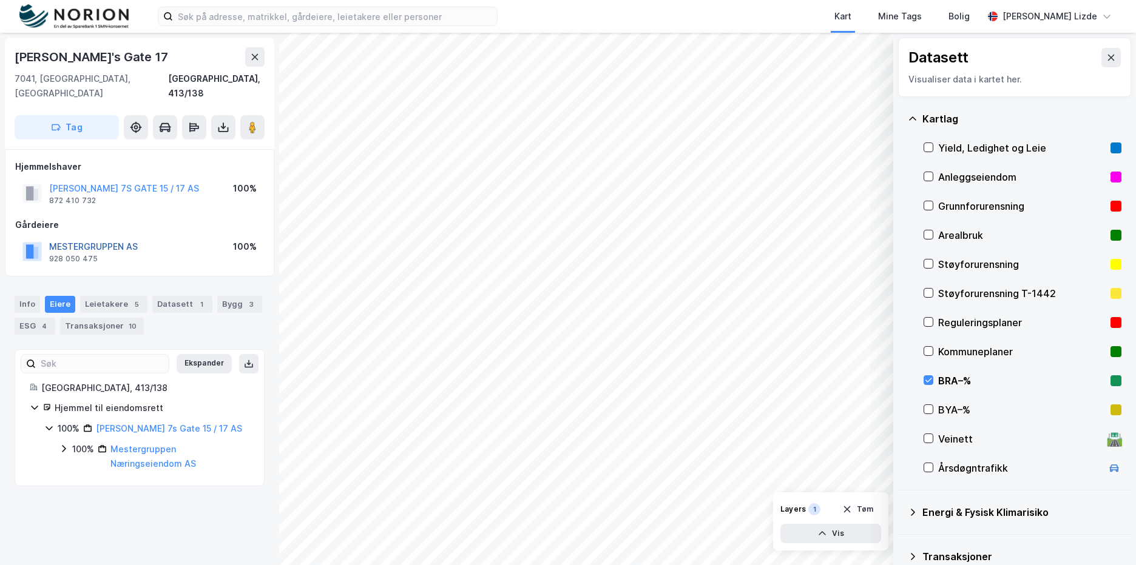
click at [0, 0] on button "MESTERGRUPPEN AS" at bounding box center [0, 0] width 0 height 0
click at [0, 0] on button "[PERSON_NAME] 7S GATE 15 / 17 AS" at bounding box center [0, 0] width 0 height 0
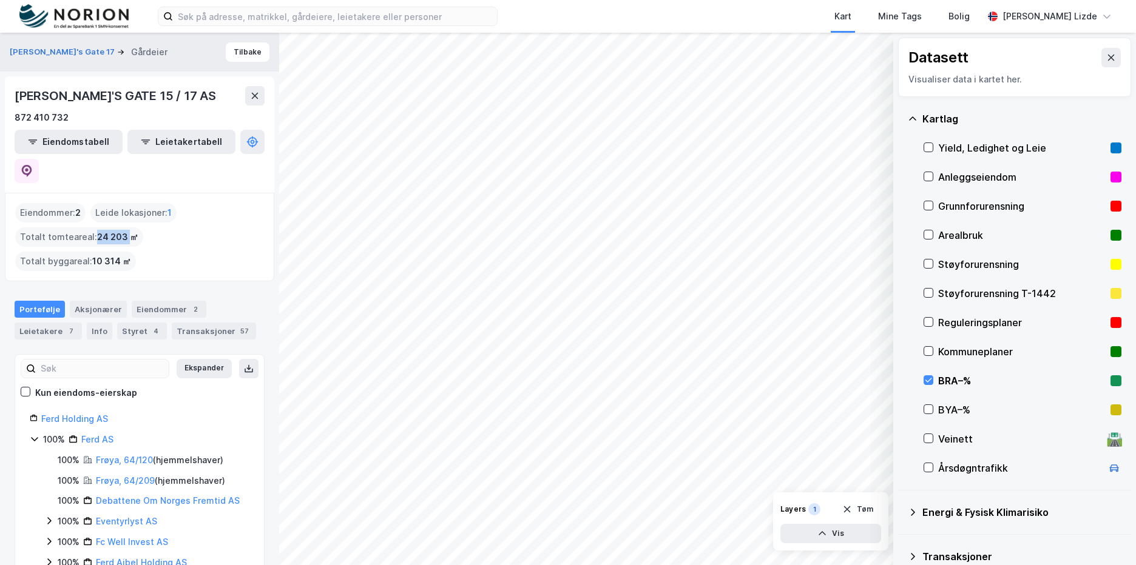
drag, startPoint x: 92, startPoint y: 208, endPoint x: 124, endPoint y: 221, distance: 35.6
click at [124, 221] on div "Eiendommer : 2 Leide lokasjoner : 1 Totalt tomteareal : 24 203 ㎡ Totalt byggare…" at bounding box center [139, 237] width 269 height 89
click at [125, 222] on div "Eiendommer : 2 Leide lokasjoner : 1 Totalt tomteareal : 24 203 ㎡ Totalt byggare…" at bounding box center [139, 237] width 269 height 89
drag, startPoint x: 94, startPoint y: 209, endPoint x: 130, endPoint y: 212, distance: 36.0
click at [130, 230] on span "24 203 ㎡" at bounding box center [117, 237] width 41 height 15
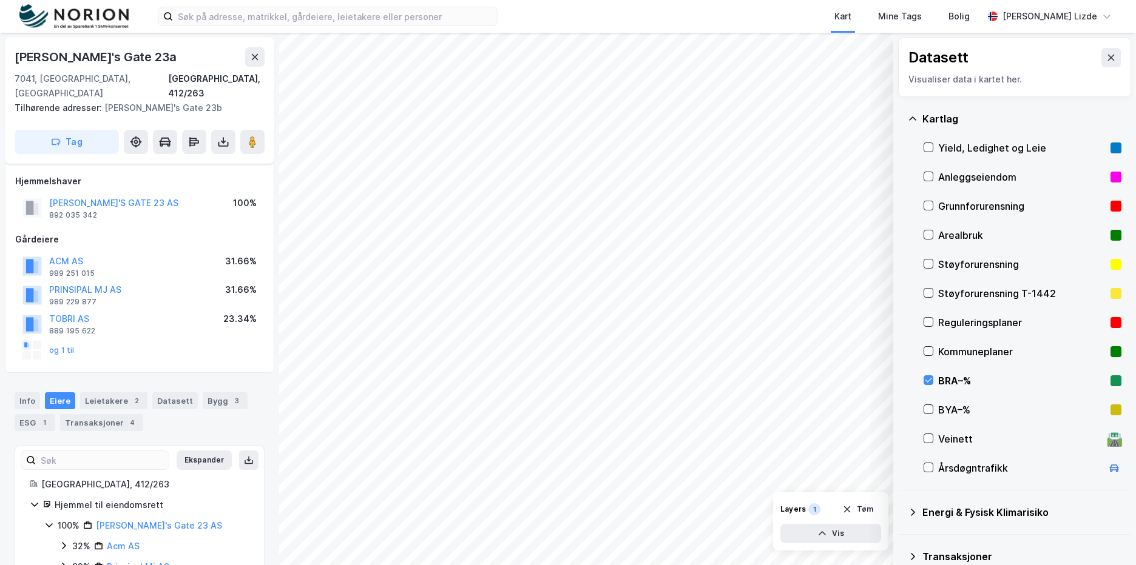
scroll to position [66, 0]
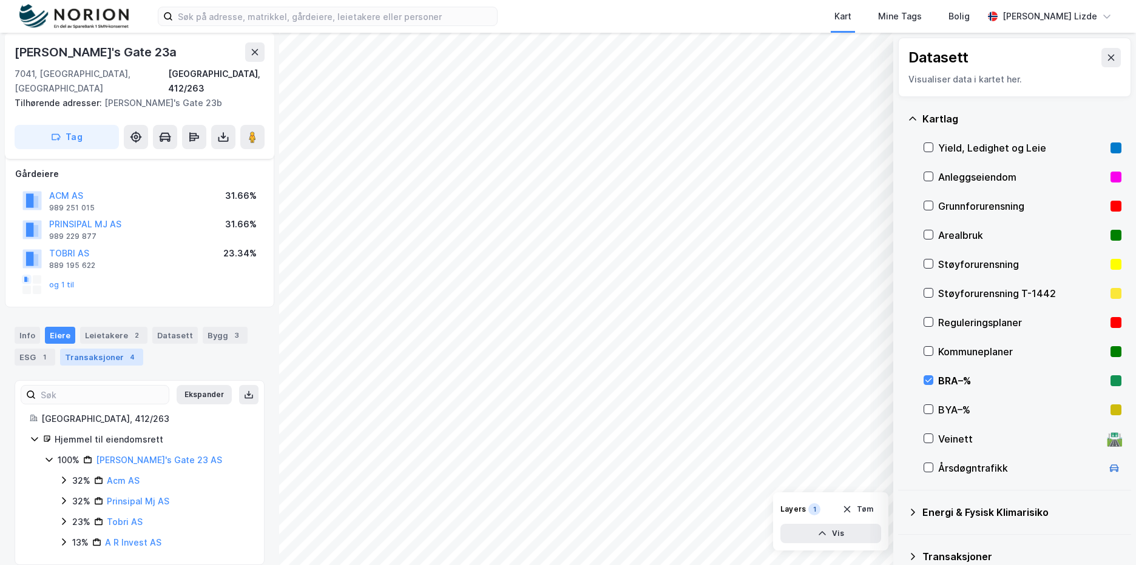
click at [78, 349] on div "Transaksjoner 4" at bounding box center [101, 357] width 83 height 17
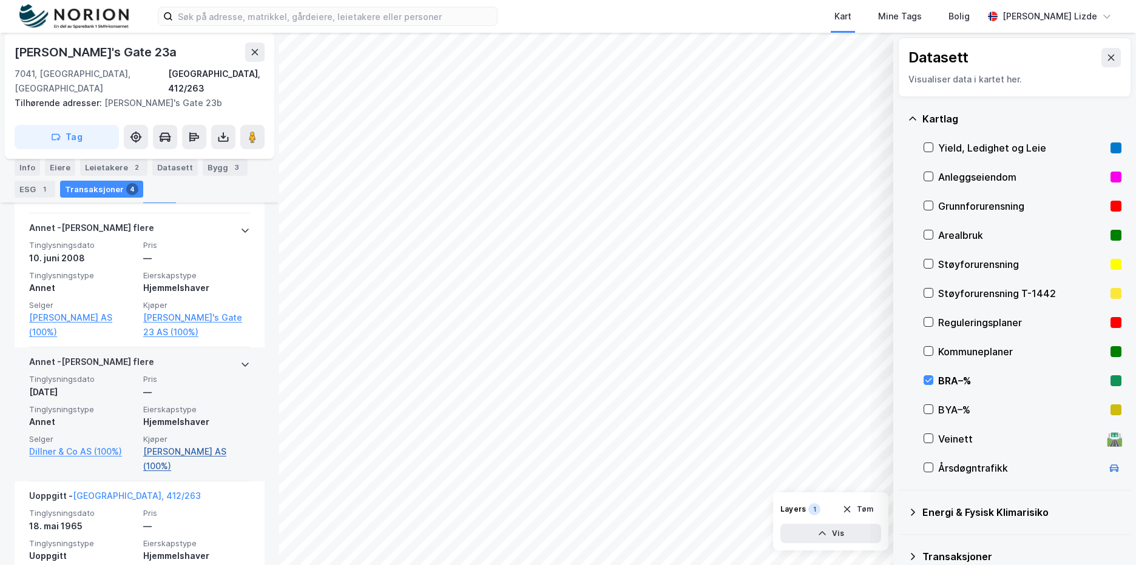
scroll to position [658, 0]
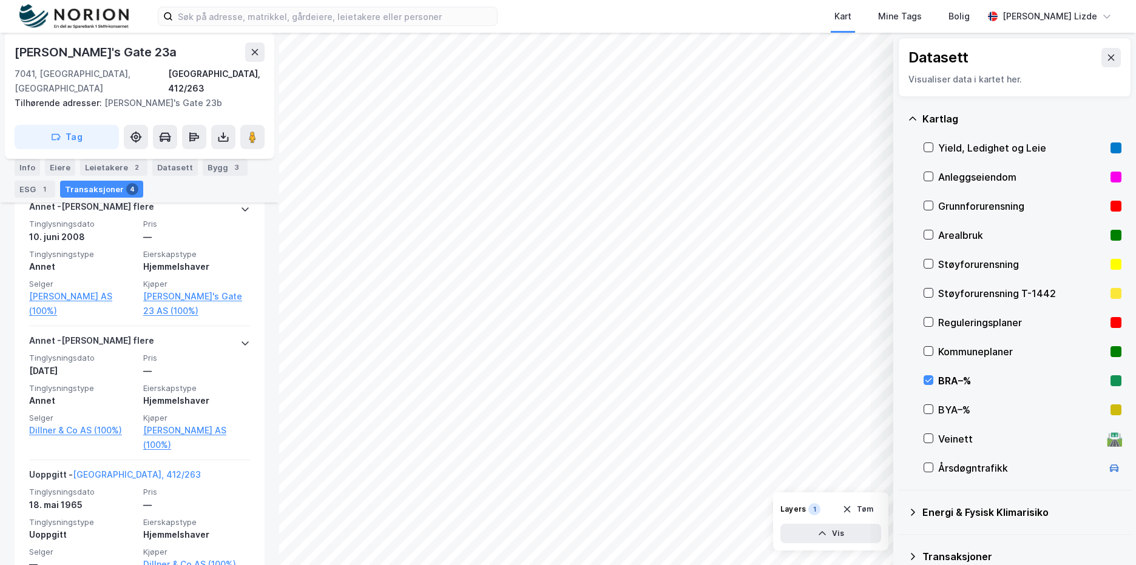
click at [946, 382] on div "BRA–%" at bounding box center [1021, 381] width 167 height 15
click at [946, 407] on div "BYA–%" at bounding box center [1021, 410] width 167 height 15
